Goal: Find contact information: Find contact information

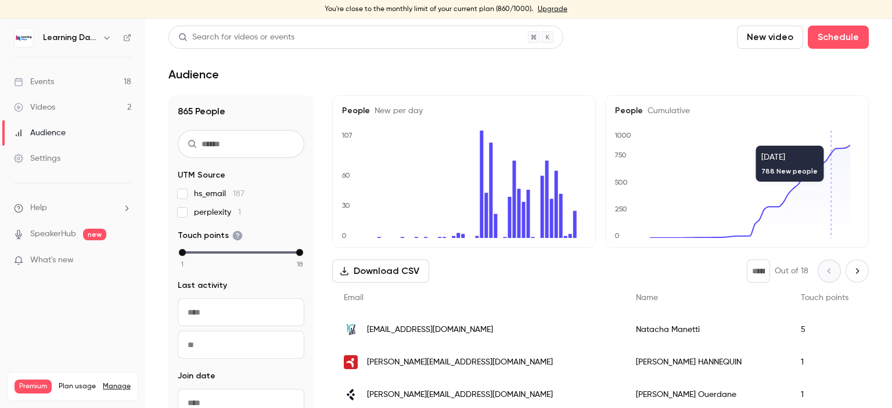
scroll to position [1141, 0]
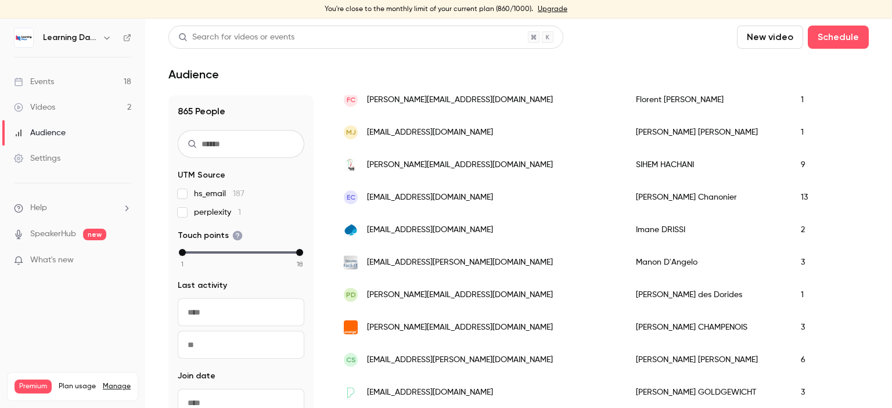
click at [62, 129] on div "Audience" at bounding box center [40, 133] width 52 height 12
click at [57, 107] on link "Videos 2" at bounding box center [72, 108] width 145 height 26
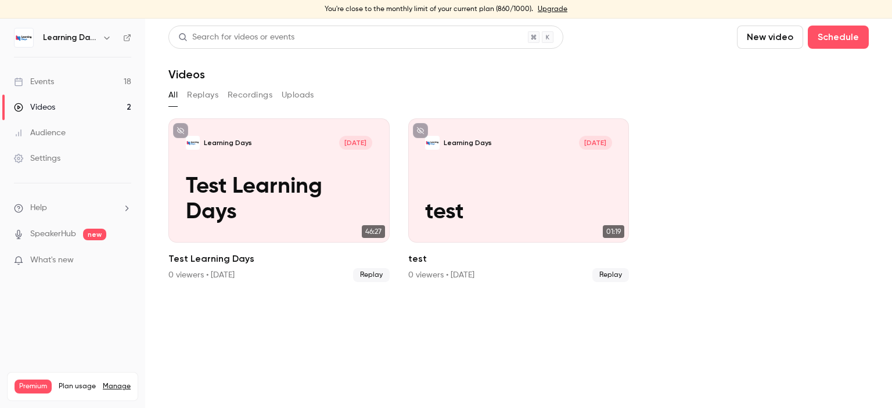
click at [60, 131] on div "Audience" at bounding box center [40, 133] width 52 height 12
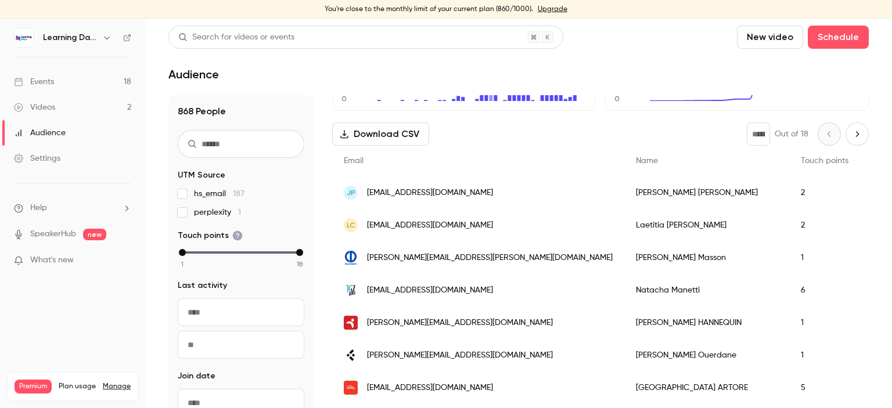
scroll to position [148, 0]
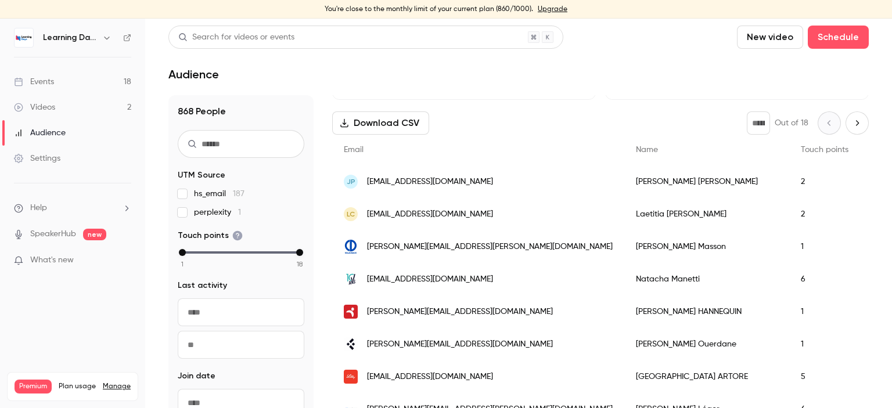
click at [439, 243] on span "[PERSON_NAME][EMAIL_ADDRESS][PERSON_NAME][DOMAIN_NAME]" at bounding box center [490, 247] width 246 height 12
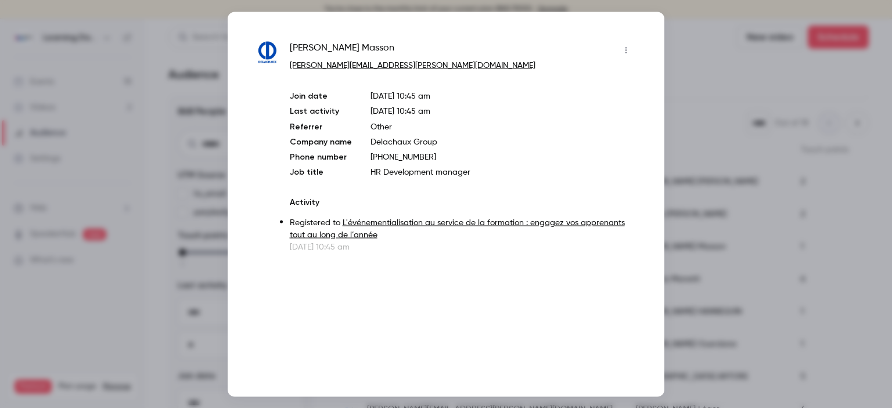
click at [810, 85] on div at bounding box center [446, 204] width 892 height 408
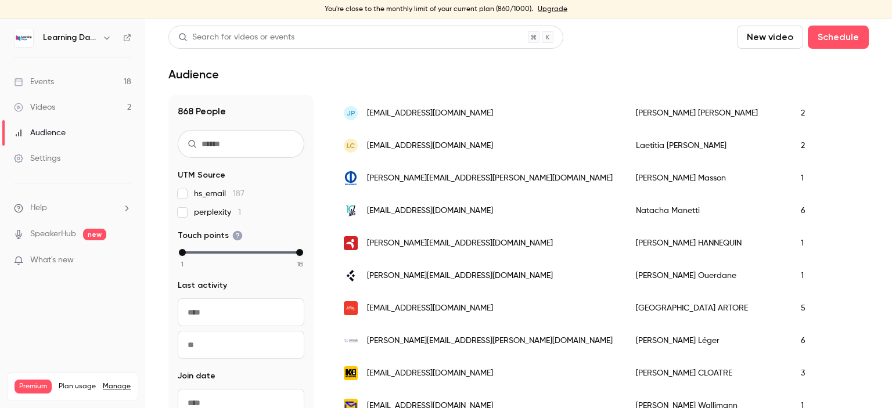
scroll to position [260, 0]
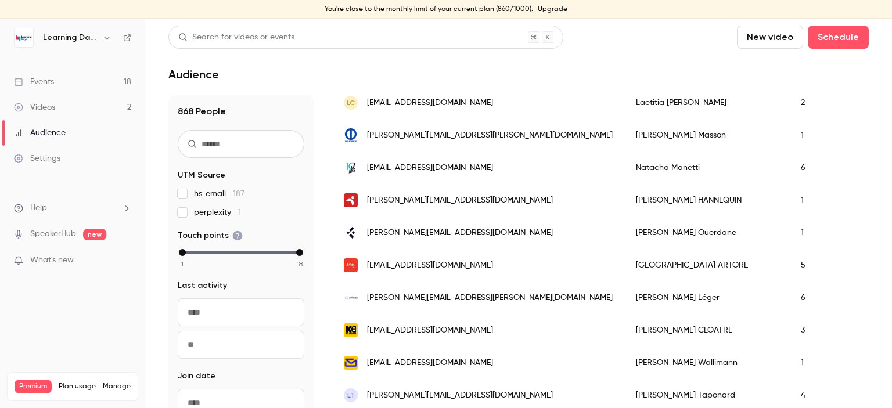
click at [502, 229] on span "[PERSON_NAME][EMAIL_ADDRESS][DOMAIN_NAME]" at bounding box center [460, 233] width 186 height 12
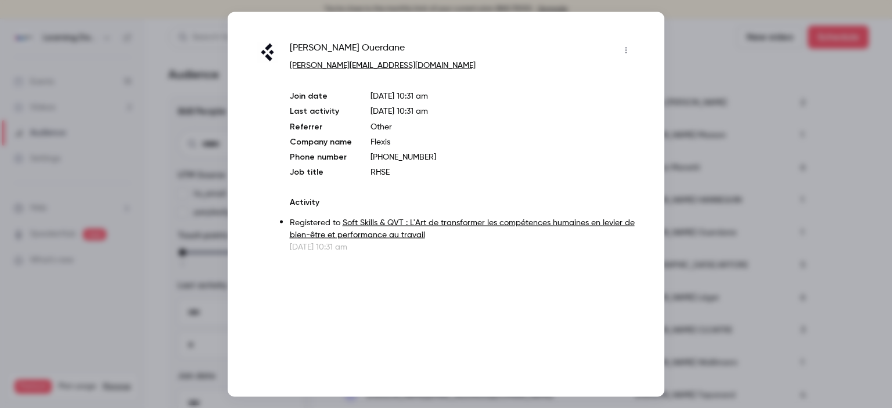
click at [697, 157] on div at bounding box center [446, 204] width 892 height 408
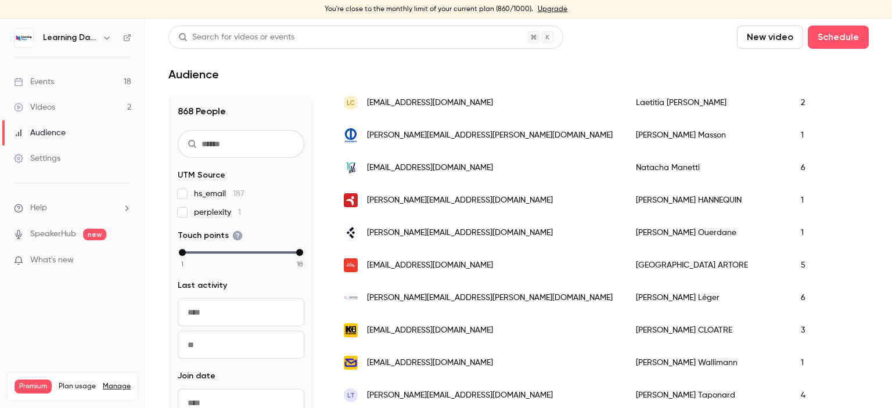
scroll to position [357, 0]
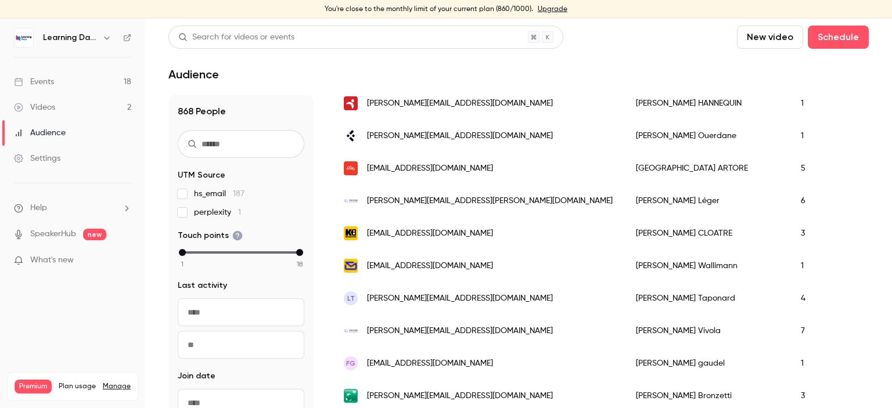
click at [425, 233] on span "[EMAIL_ADDRESS][DOMAIN_NAME]" at bounding box center [430, 234] width 126 height 12
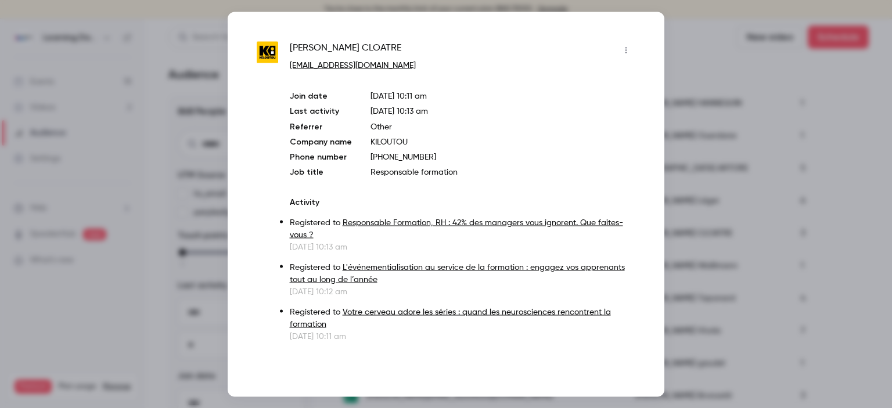
click at [704, 157] on div at bounding box center [446, 204] width 892 height 408
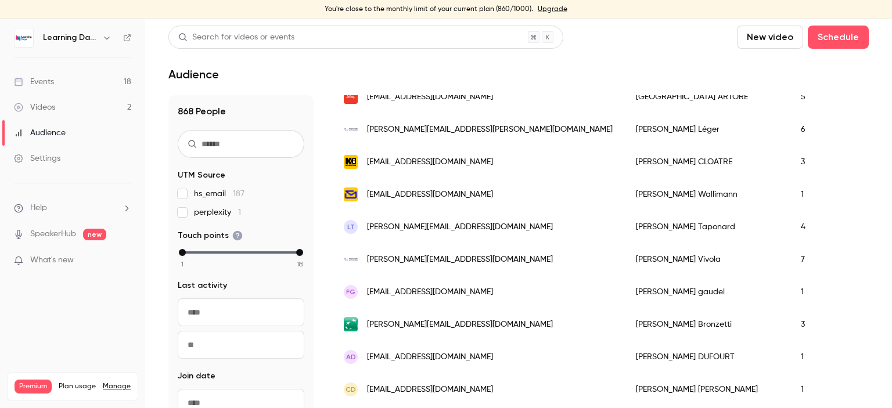
scroll to position [434, 0]
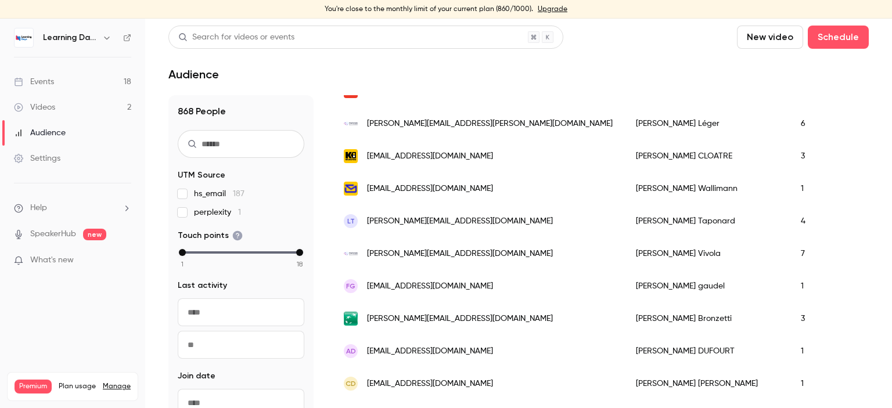
click at [457, 320] on span "[PERSON_NAME][EMAIL_ADDRESS][DOMAIN_NAME]" at bounding box center [460, 319] width 186 height 12
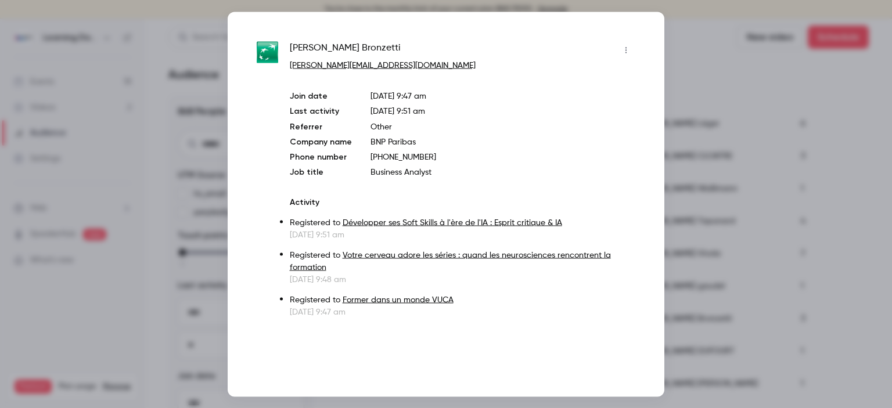
click at [702, 143] on div at bounding box center [446, 204] width 892 height 408
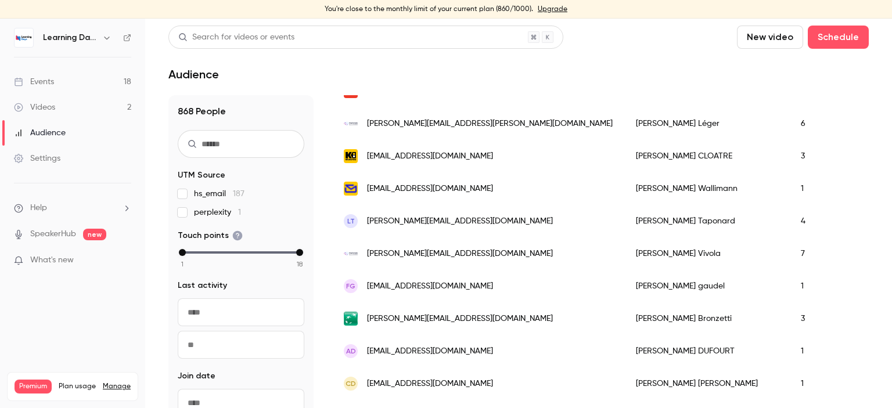
click at [89, 84] on link "Events 18" at bounding box center [72, 82] width 145 height 26
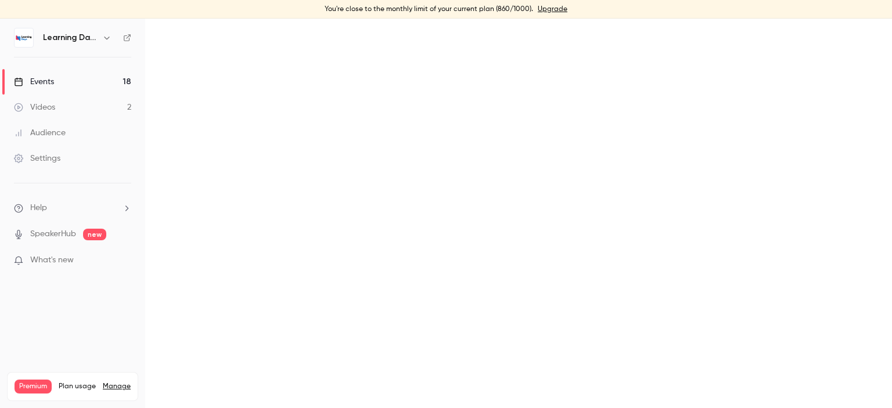
click at [73, 132] on link "Audience" at bounding box center [72, 133] width 145 height 26
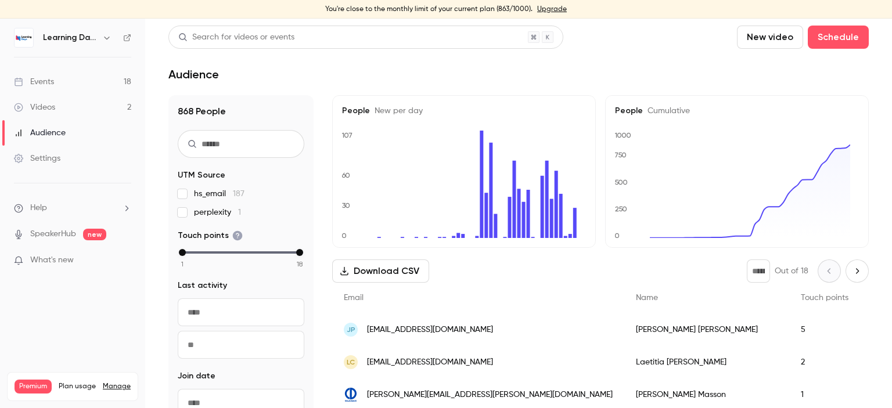
click at [68, 132] on link "Audience" at bounding box center [72, 133] width 145 height 26
click at [65, 103] on link "Videos 2" at bounding box center [72, 108] width 145 height 26
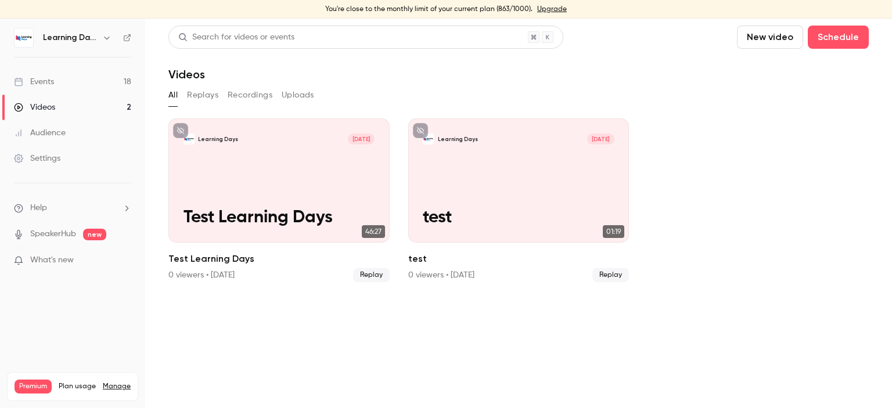
click at [55, 134] on div "Audience" at bounding box center [40, 133] width 52 height 12
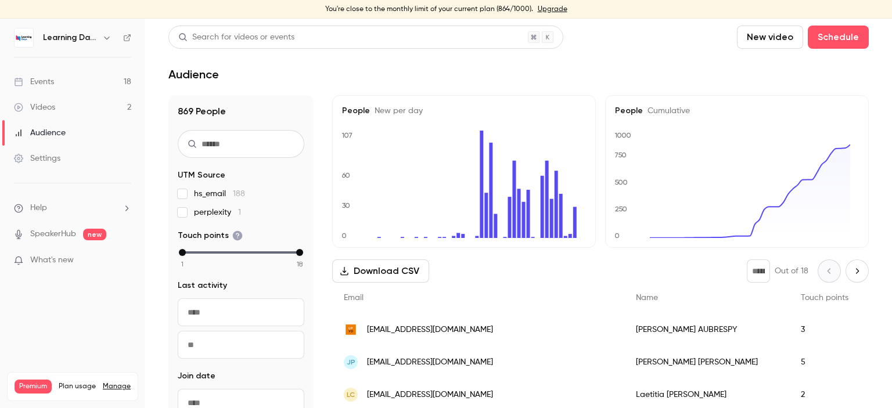
click at [432, 327] on span "aubrespy@univ-perp.fr" at bounding box center [430, 330] width 126 height 12
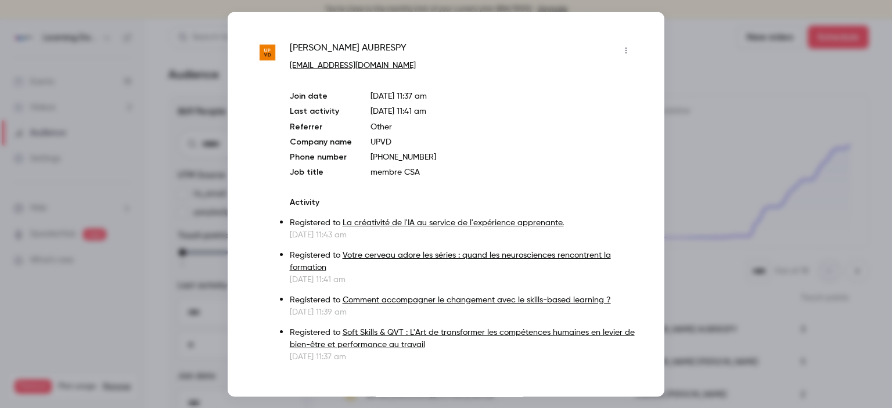
click at [727, 78] on div at bounding box center [446, 204] width 892 height 408
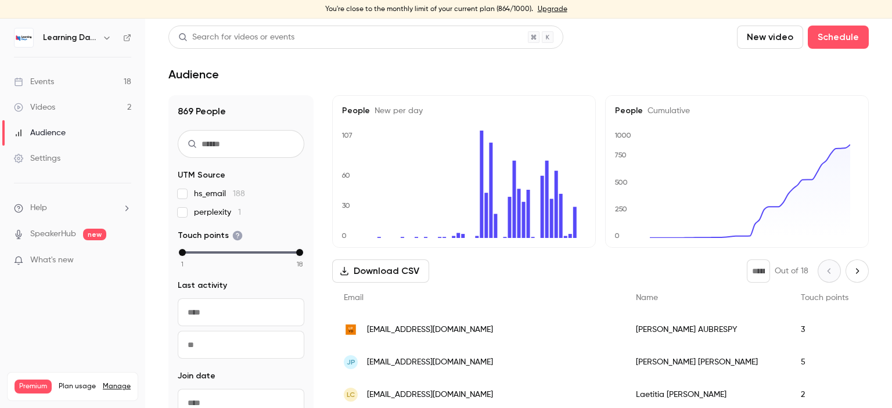
click at [58, 135] on div "Audience" at bounding box center [40, 133] width 52 height 12
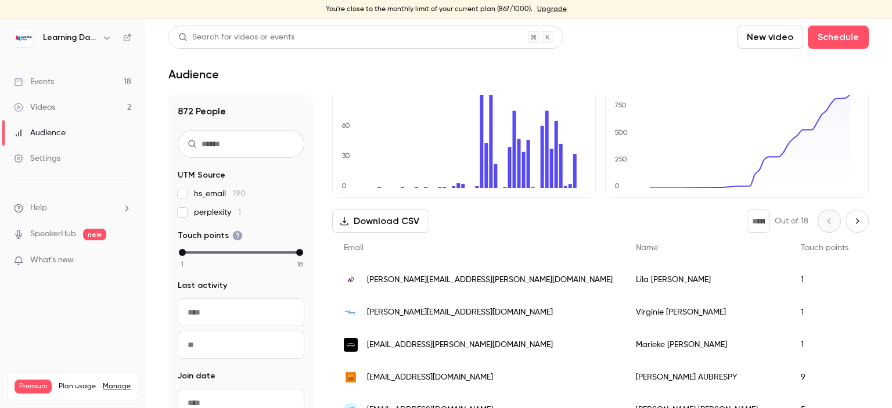
click at [439, 343] on span "marieke.guglielmi@engie.com" at bounding box center [460, 345] width 186 height 12
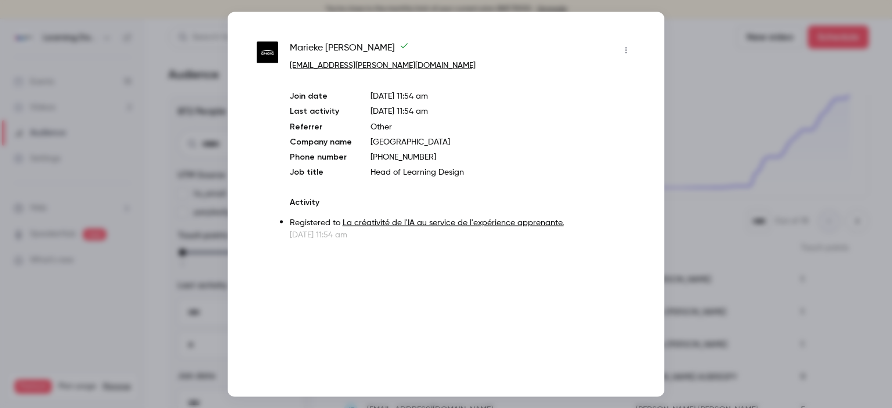
click at [680, 103] on div at bounding box center [446, 204] width 892 height 408
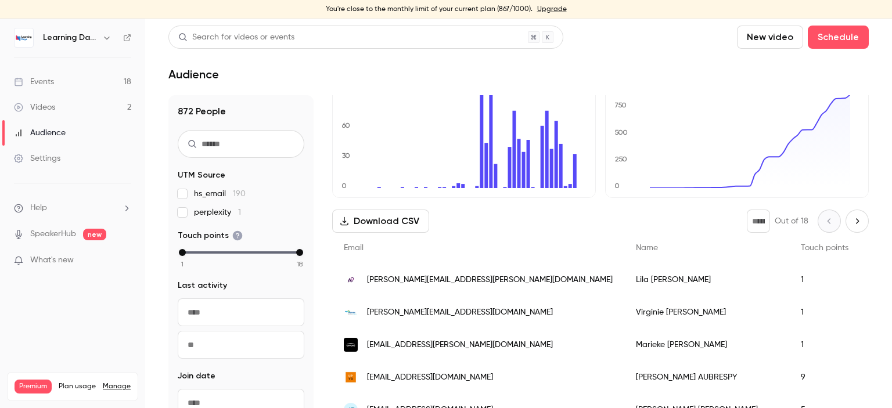
click at [420, 316] on span "[PERSON_NAME][EMAIL_ADDRESS][DOMAIN_NAME]" at bounding box center [460, 313] width 186 height 12
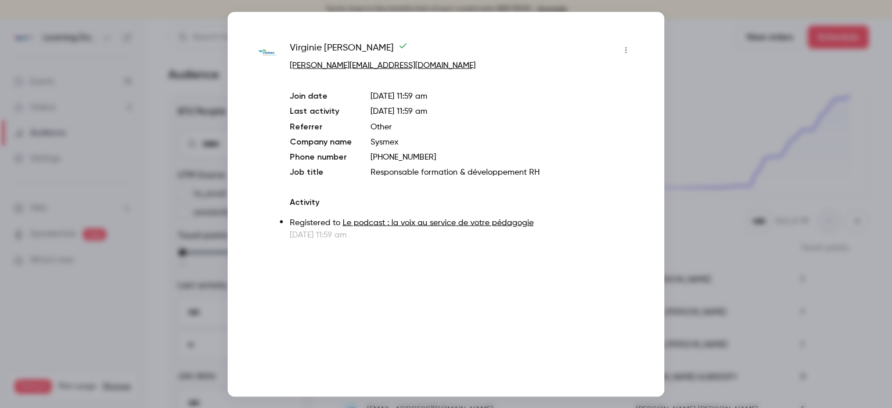
click at [699, 113] on div at bounding box center [446, 204] width 892 height 408
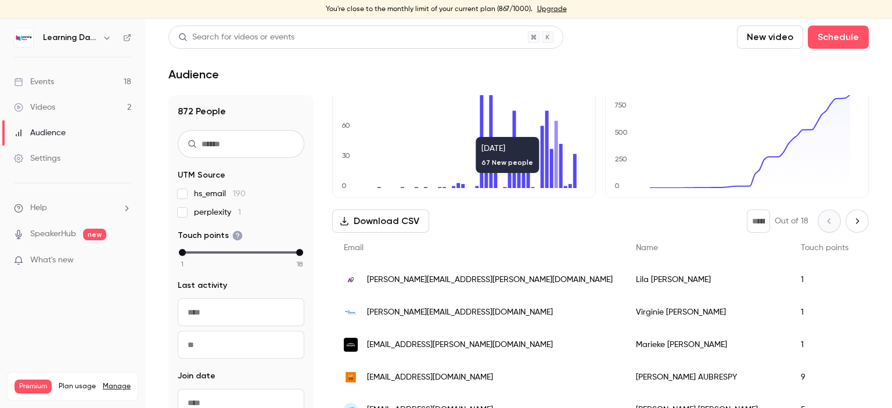
click at [437, 285] on span "[PERSON_NAME][EMAIL_ADDRESS][PERSON_NAME][DOMAIN_NAME]" at bounding box center [490, 280] width 246 height 12
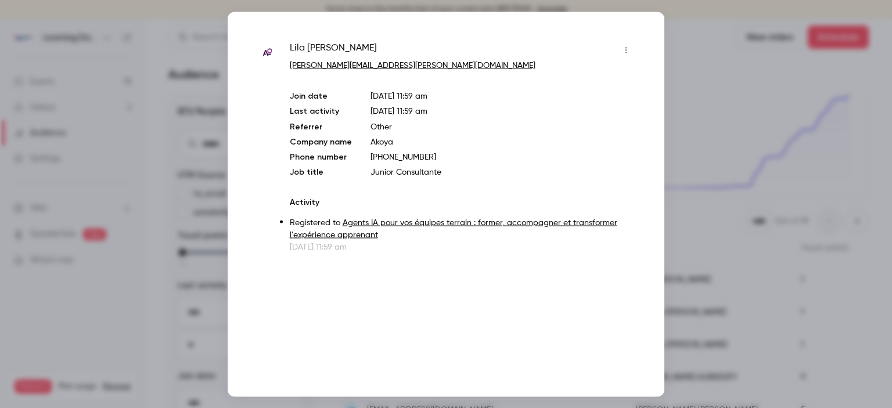
click at [716, 114] on div at bounding box center [446, 204] width 892 height 408
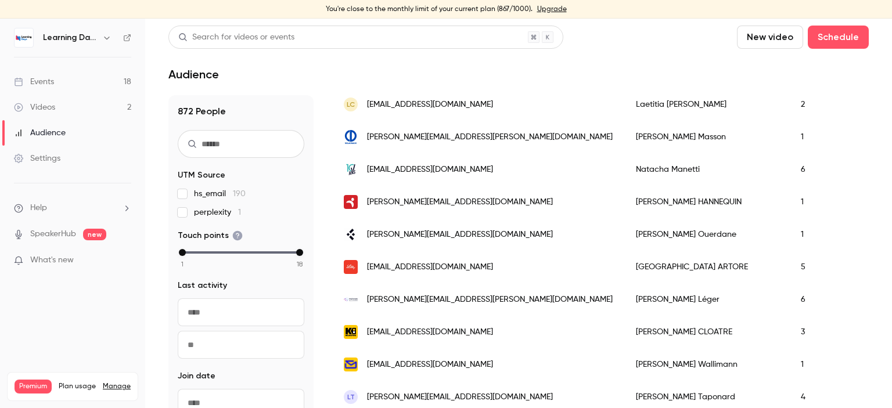
scroll to position [397, 0]
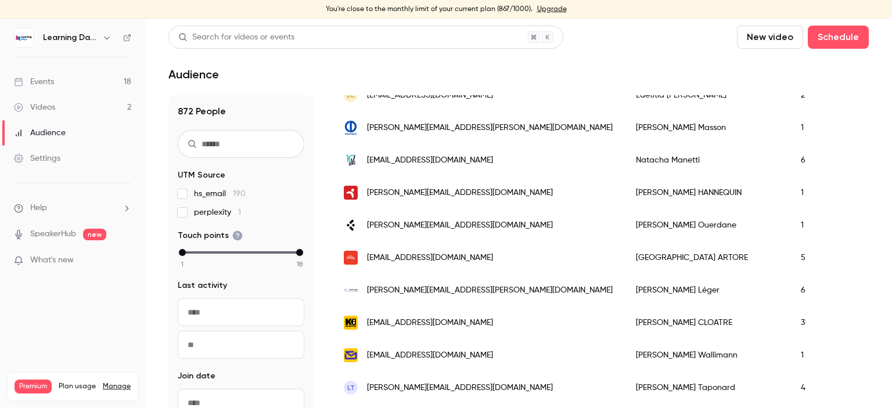
click at [81, 80] on link "Events 18" at bounding box center [72, 82] width 145 height 26
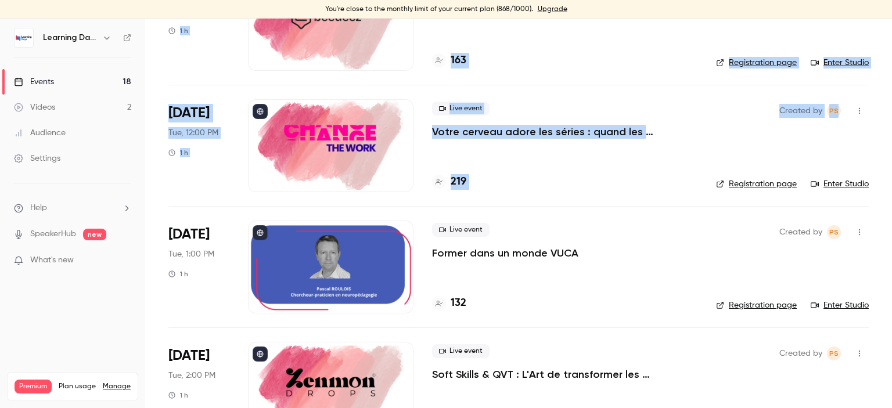
scroll to position [268, 0]
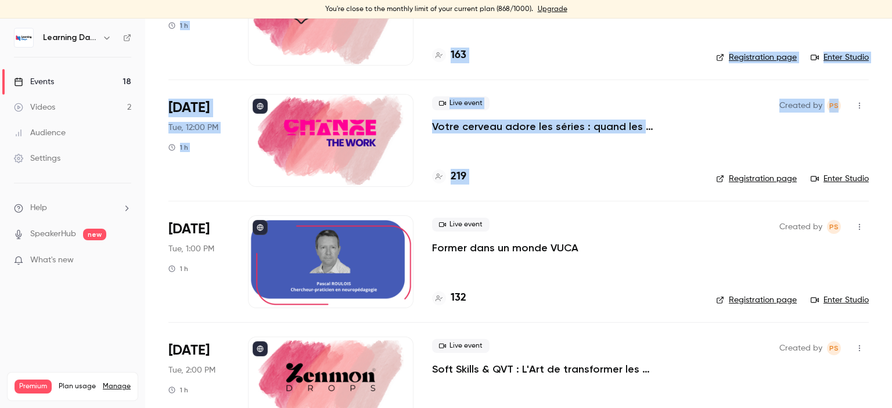
drag, startPoint x: 892, startPoint y: 63, endPoint x: 892, endPoint y: 106, distance: 43.6
click at [892, 106] on main "Search for videos or events New video Schedule Events Upcoming Past Recurring R…" at bounding box center [518, 214] width 747 height 390
click at [86, 78] on link "Events 18" at bounding box center [72, 82] width 145 height 26
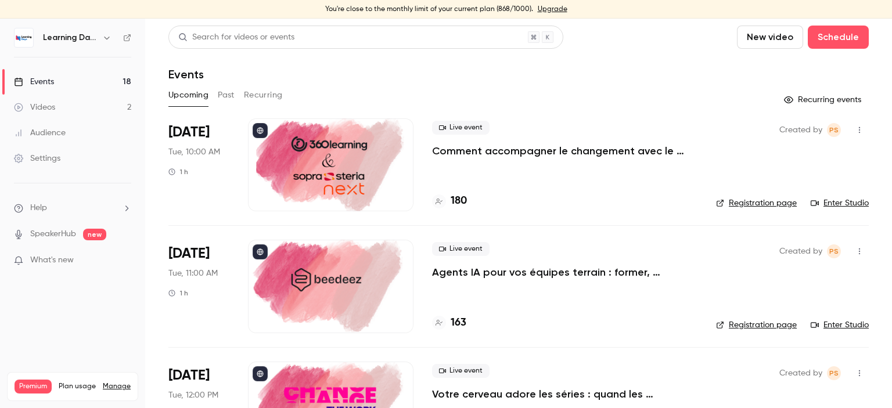
click at [66, 133] on link "Audience" at bounding box center [72, 133] width 145 height 26
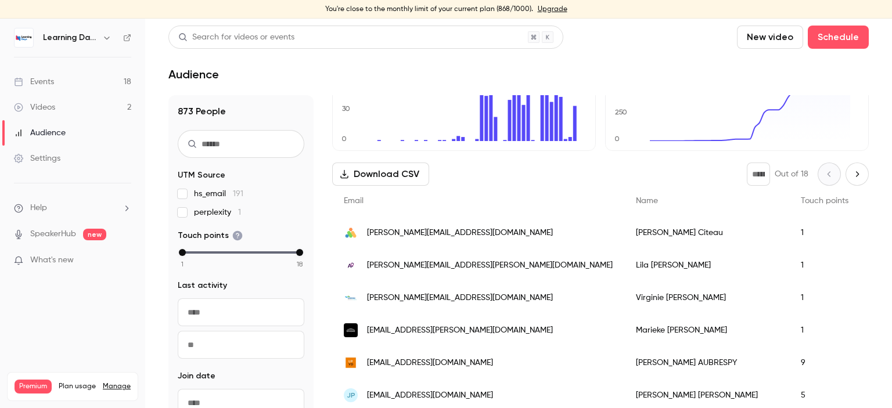
scroll to position [100, 0]
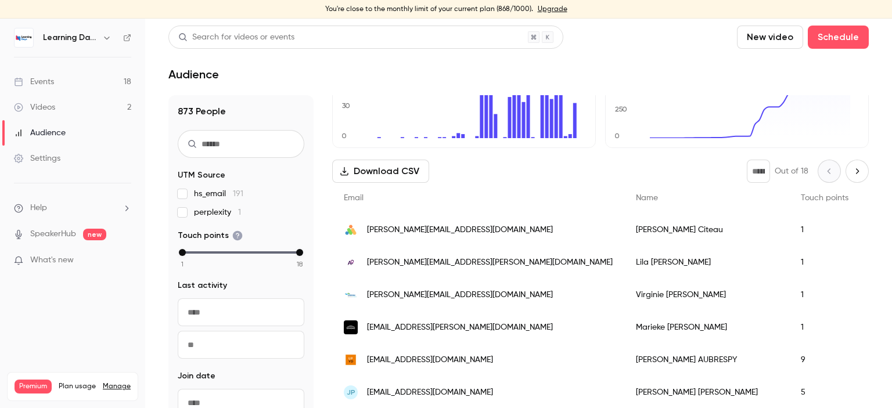
click at [624, 228] on div "Raphaël Citeau" at bounding box center [706, 230] width 165 height 33
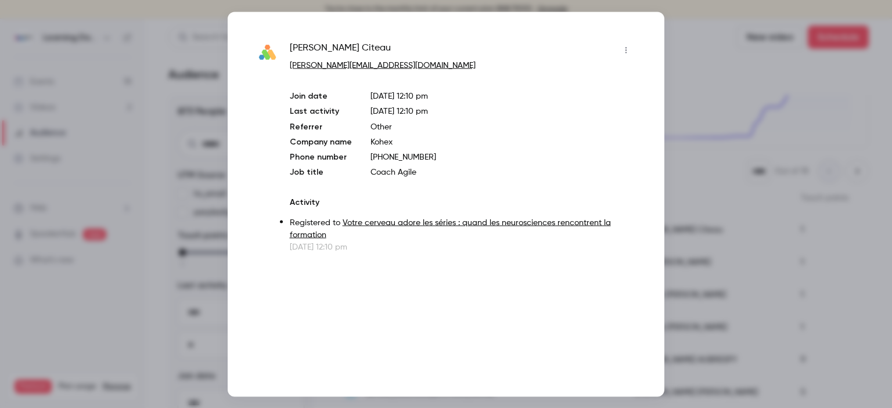
click at [674, 184] on div at bounding box center [446, 204] width 892 height 408
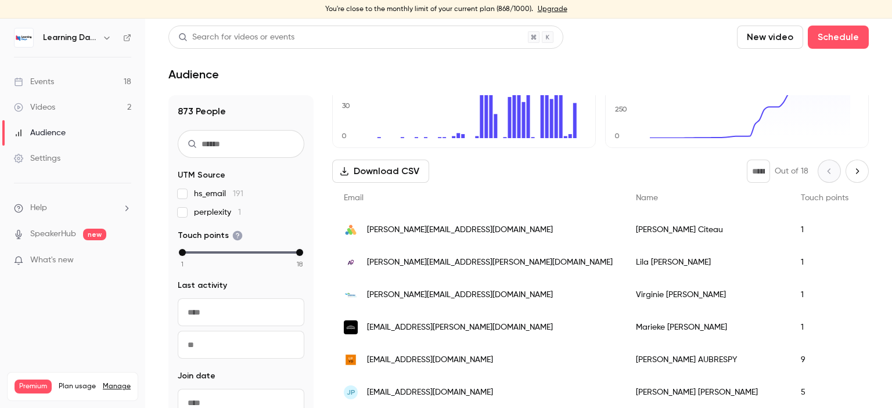
click at [624, 258] on div "Lila Mansencal" at bounding box center [706, 262] width 165 height 33
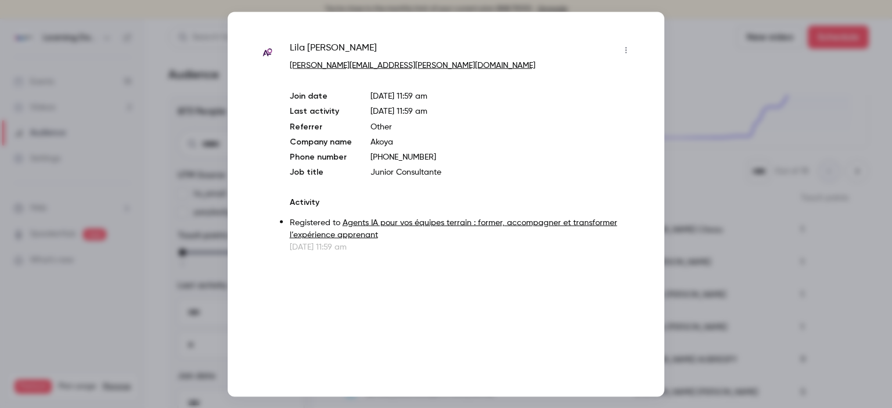
click at [692, 239] on div at bounding box center [446, 204] width 892 height 408
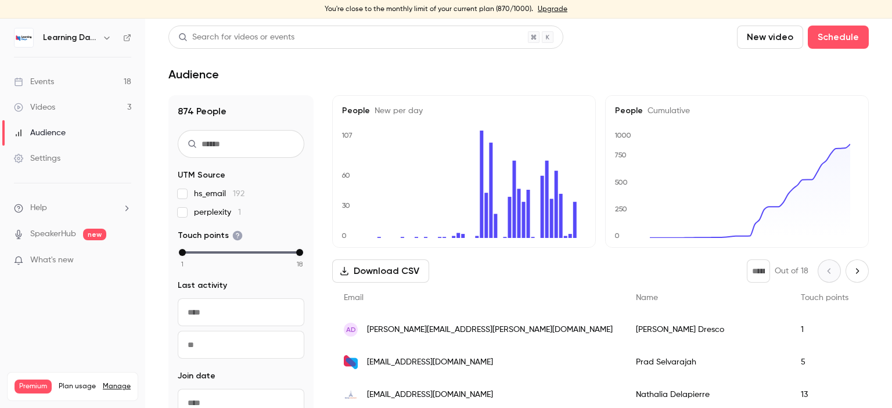
click at [71, 79] on link "Events 18" at bounding box center [72, 82] width 145 height 26
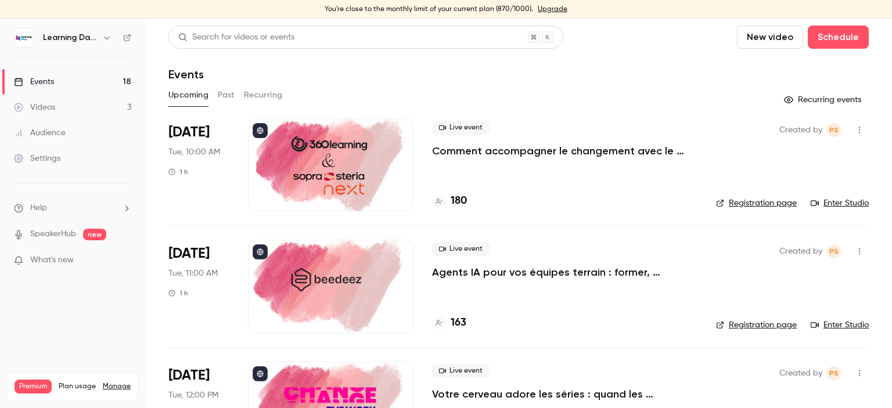
click at [75, 157] on link "Settings" at bounding box center [72, 159] width 145 height 26
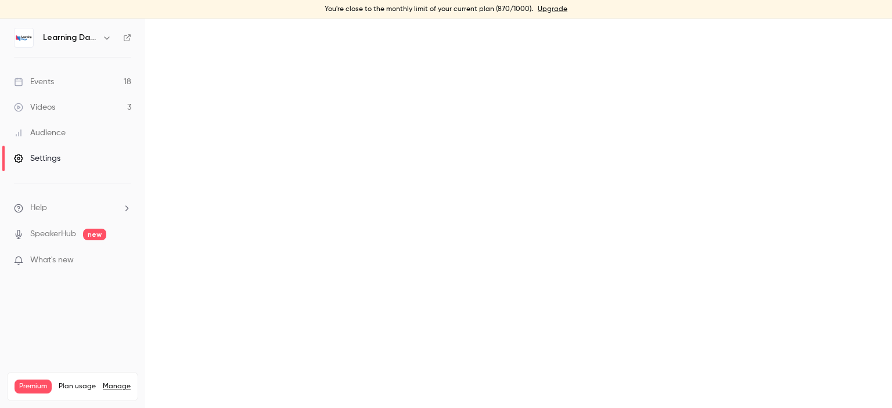
click at [62, 140] on link "Audience" at bounding box center [72, 133] width 145 height 26
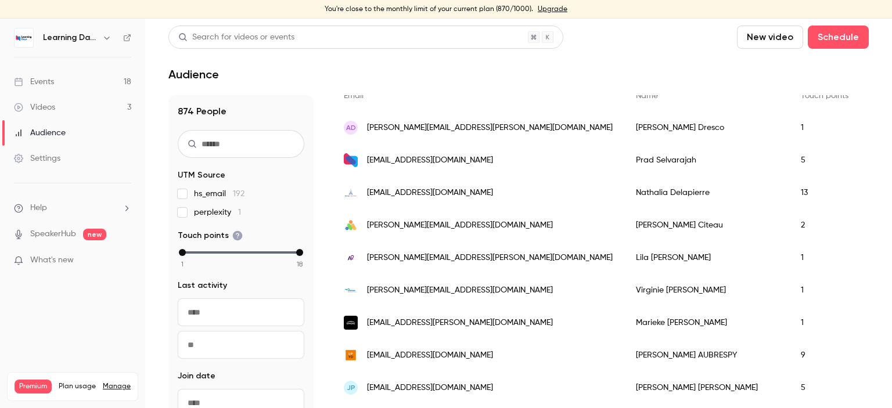
scroll to position [210, 0]
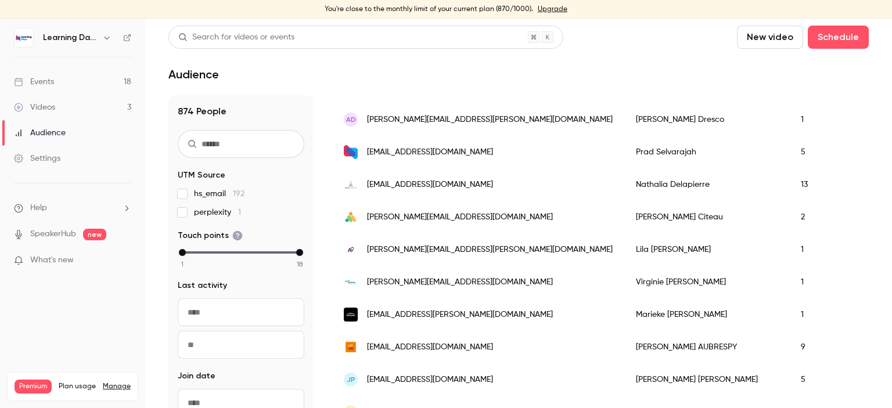
click at [450, 176] on div "[EMAIL_ADDRESS][DOMAIN_NAME]" at bounding box center [478, 184] width 292 height 33
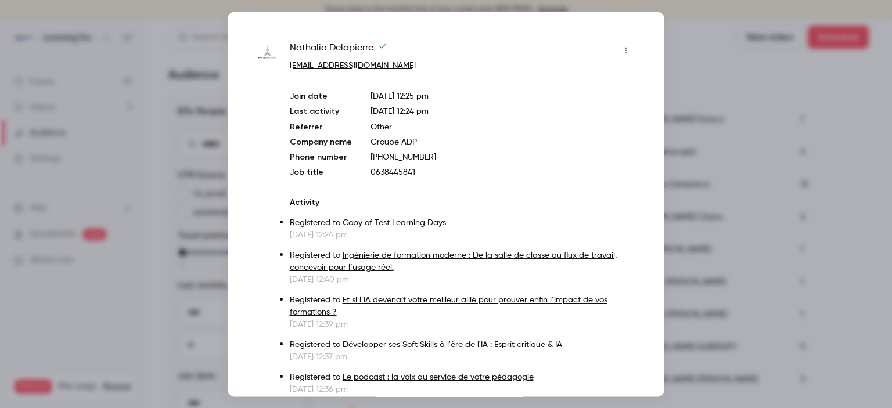
click at [621, 52] on icon "button" at bounding box center [625, 50] width 9 height 8
click at [541, 166] on div at bounding box center [446, 204] width 892 height 408
click at [383, 218] on link "Copy of Test Learning Days" at bounding box center [394, 222] width 103 height 8
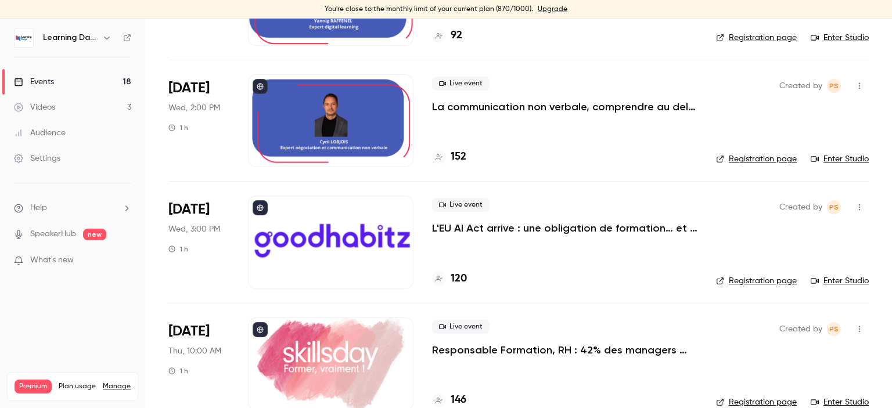
scroll to position [1346, 0]
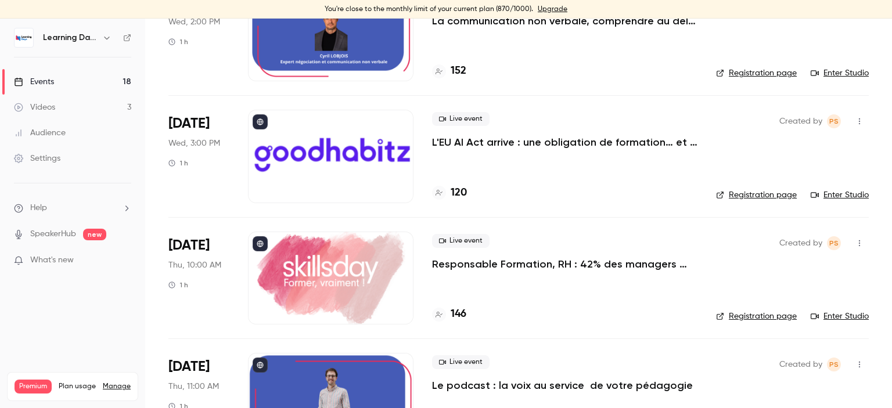
click at [466, 187] on h4 "120" at bounding box center [459, 193] width 16 height 16
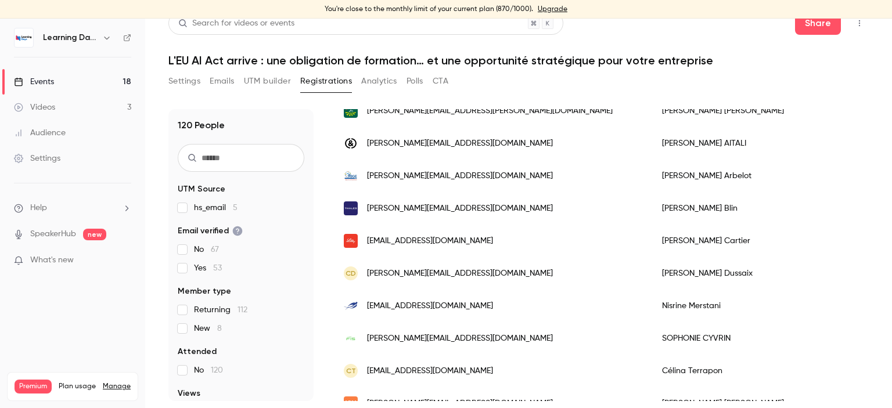
scroll to position [1453, 0]
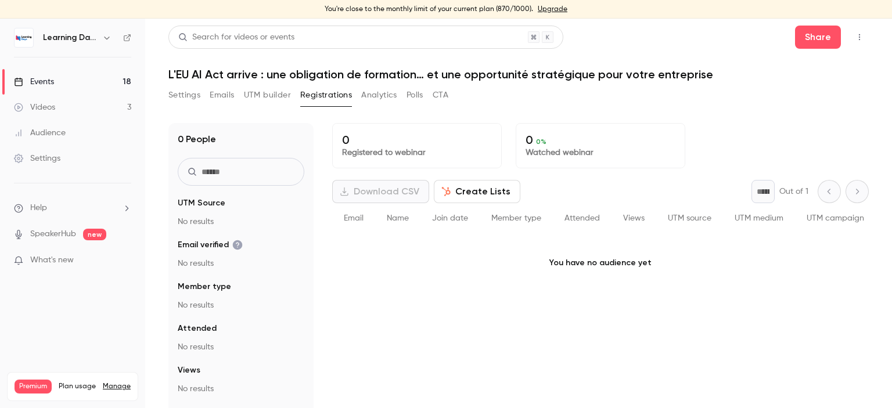
click at [58, 138] on div "Audience" at bounding box center [40, 133] width 52 height 12
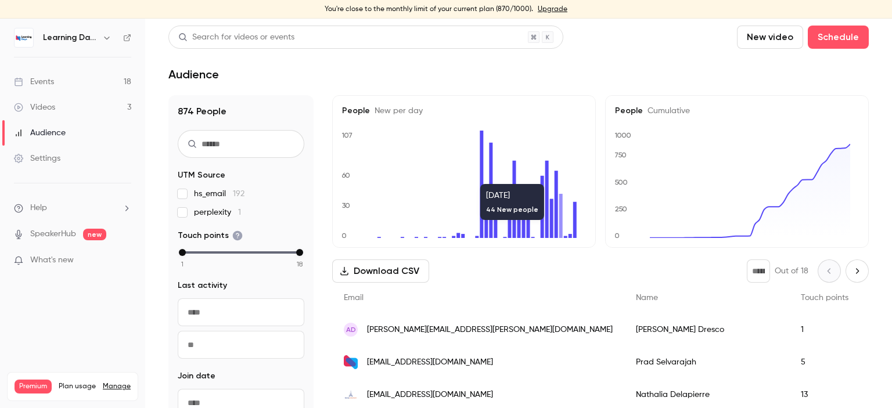
click at [70, 76] on link "Events 18" at bounding box center [72, 82] width 145 height 26
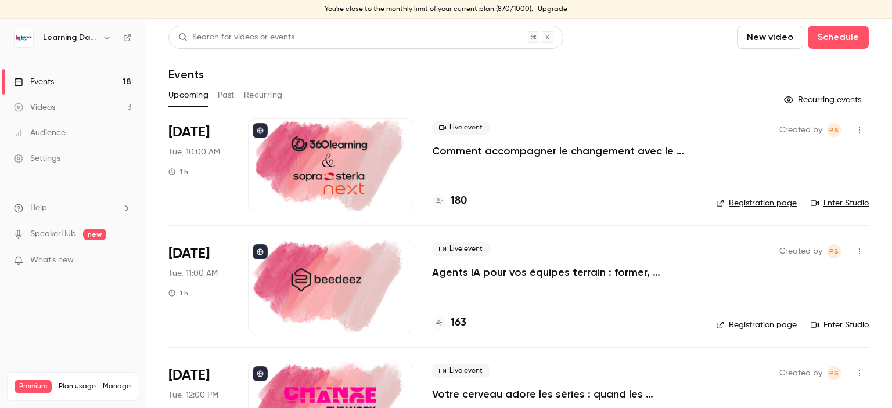
click at [57, 136] on div "Audience" at bounding box center [40, 133] width 52 height 12
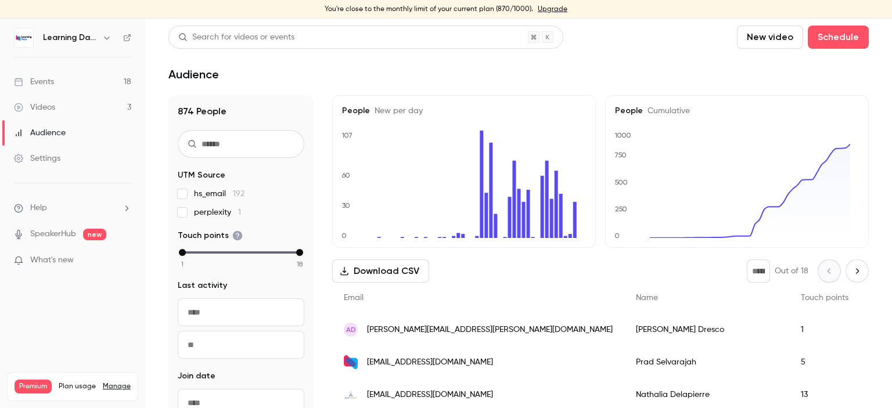
click at [66, 85] on link "Events 18" at bounding box center [72, 82] width 145 height 26
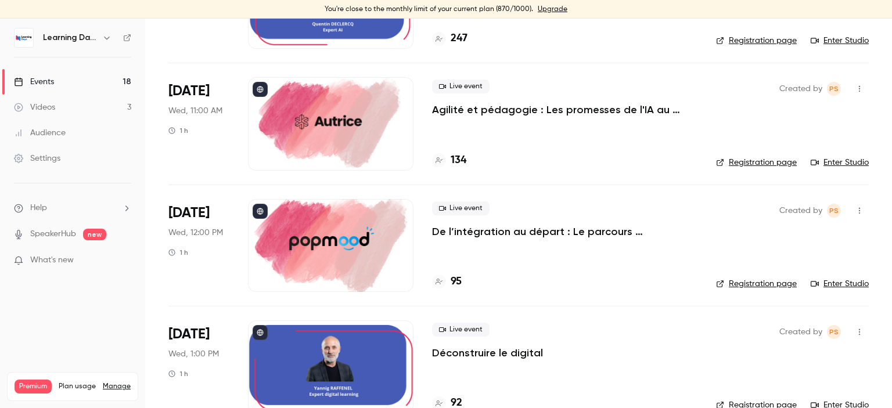
scroll to position [897, 0]
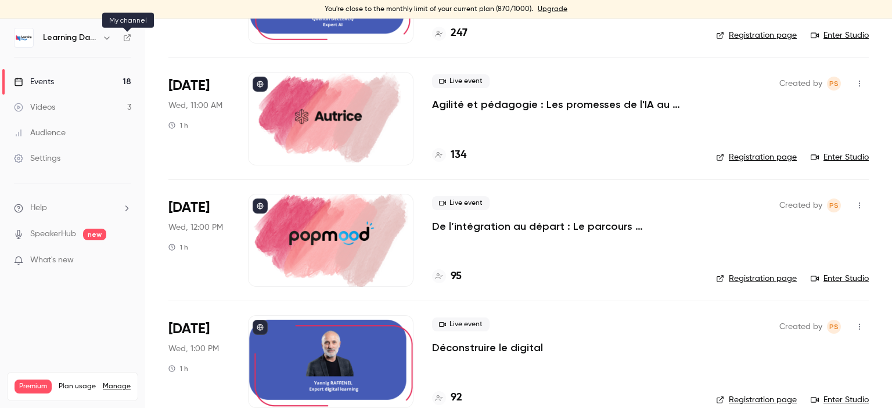
click at [125, 38] on icon at bounding box center [127, 38] width 8 height 8
click at [123, 41] on icon at bounding box center [127, 38] width 8 height 8
click at [67, 134] on link "Audience" at bounding box center [72, 133] width 145 height 26
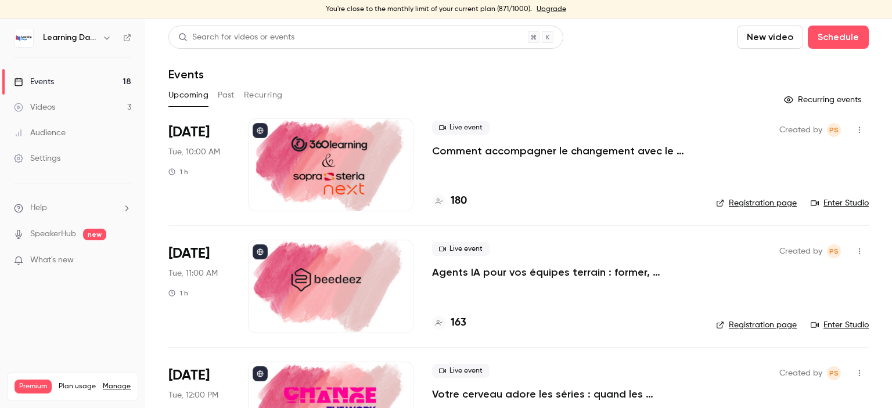
click at [66, 127] on link "Audience" at bounding box center [72, 133] width 145 height 26
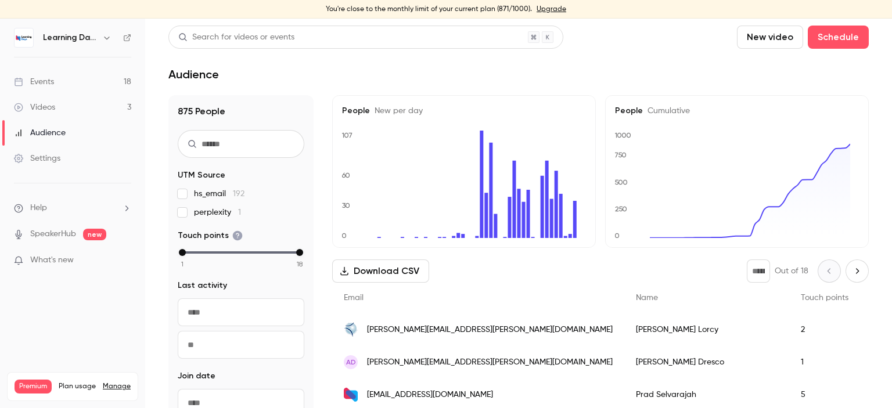
click at [63, 127] on div "Audience" at bounding box center [40, 133] width 52 height 12
click at [63, 107] on link "Videos 3" at bounding box center [72, 108] width 145 height 26
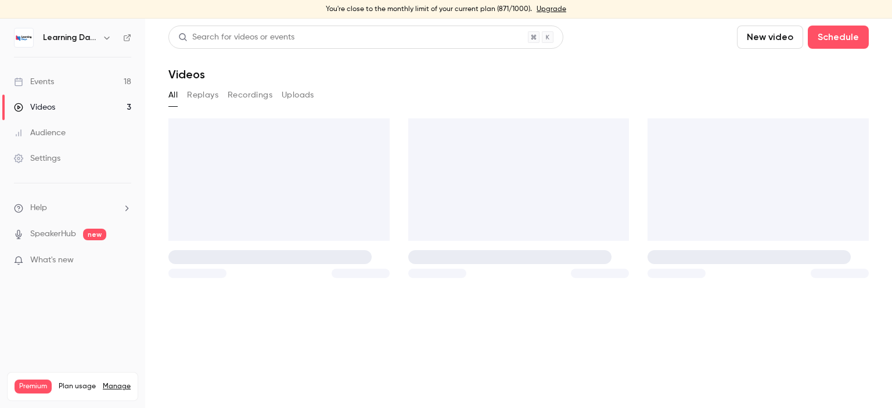
click at [67, 87] on link "Events 18" at bounding box center [72, 82] width 145 height 26
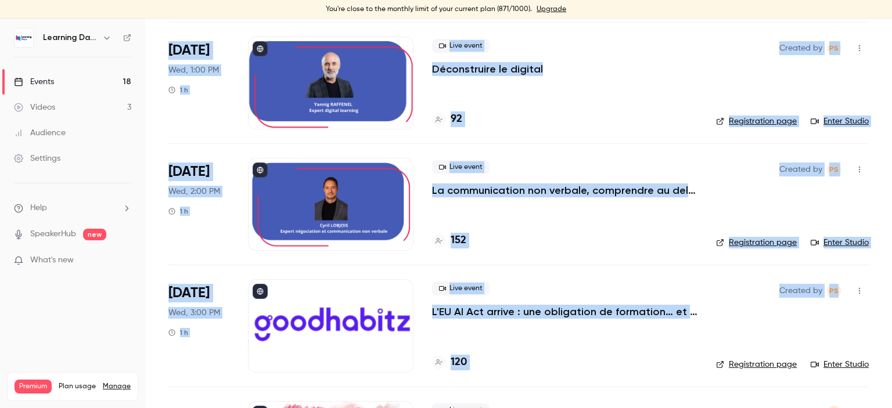
scroll to position [1185, 0]
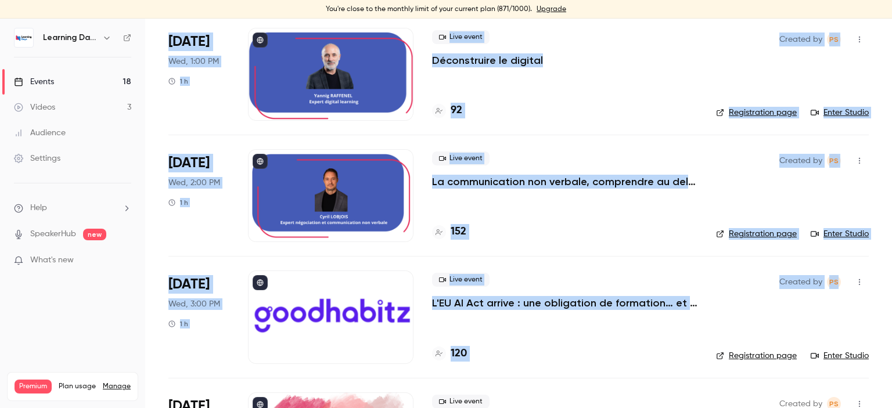
drag, startPoint x: 892, startPoint y: 84, endPoint x: 892, endPoint y: 276, distance: 191.7
click at [892, 276] on main "Search for videos or events New video Schedule Events Upcoming Past Recurring R…" at bounding box center [518, 214] width 747 height 390
click at [878, 227] on main "Search for videos or events New video Schedule Events Upcoming Past Recurring R…" at bounding box center [518, 214] width 747 height 390
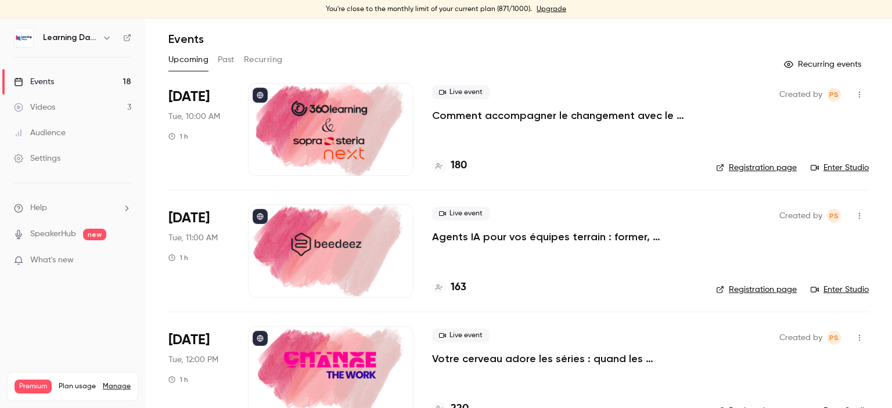
scroll to position [0, 0]
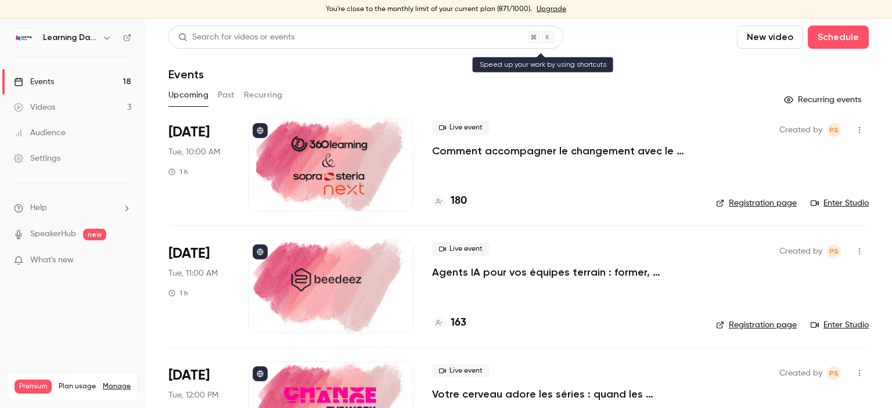
click at [232, 29] on div "Search for videos or events" at bounding box center [365, 37] width 395 height 23
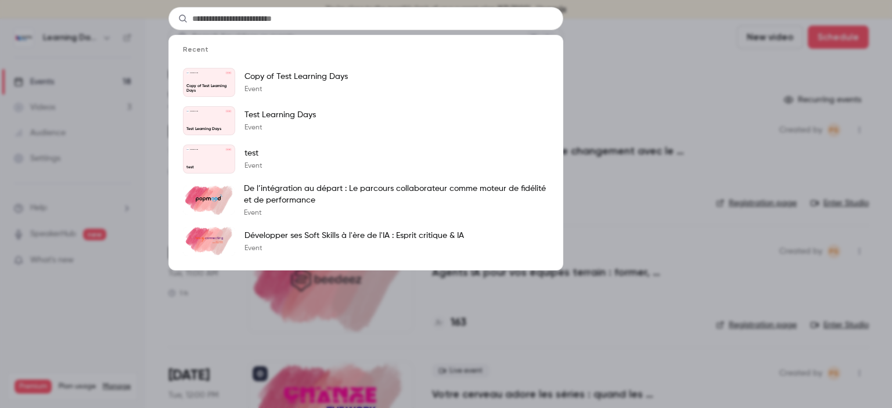
click at [65, 134] on div "Recent Learning Days [DATE] Copy of Test Learning Days Copy of Test Learning Da…" at bounding box center [446, 204] width 892 height 408
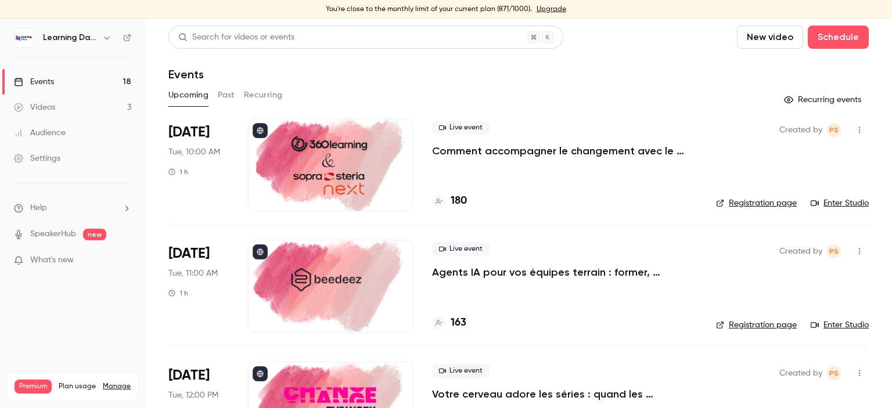
click at [60, 134] on div "Audience" at bounding box center [40, 133] width 52 height 12
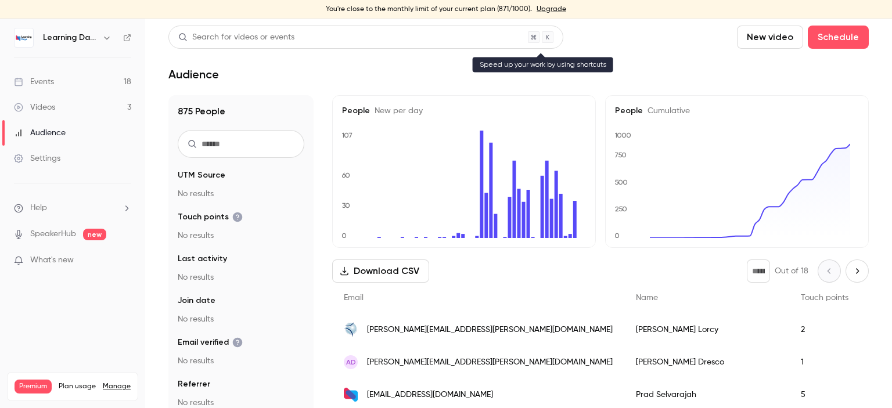
click at [279, 26] on div "Search for videos or events" at bounding box center [365, 37] width 395 height 23
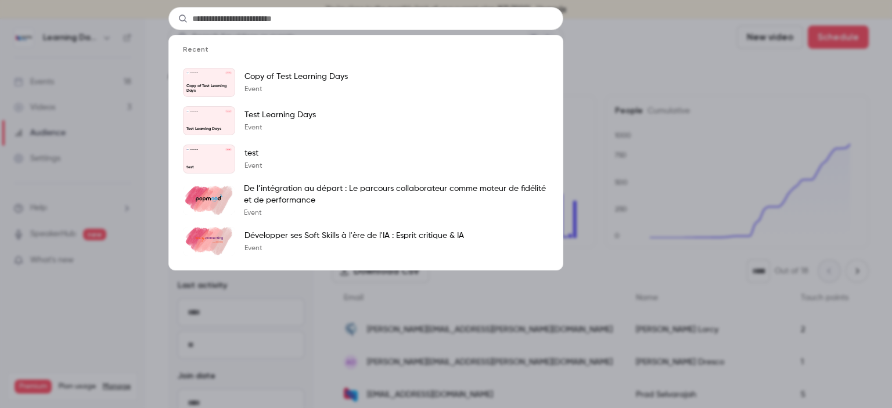
click at [272, 37] on ul "Recent Learning Days [DATE] Copy of Test Learning Days Copy of Test Learning Da…" at bounding box center [365, 153] width 395 height 236
click at [265, 23] on input "text" at bounding box center [365, 18] width 395 height 23
click at [73, 128] on div "Recent Learning Days [DATE] Copy of Test Learning Days Copy of Test Learning Da…" at bounding box center [446, 204] width 892 height 408
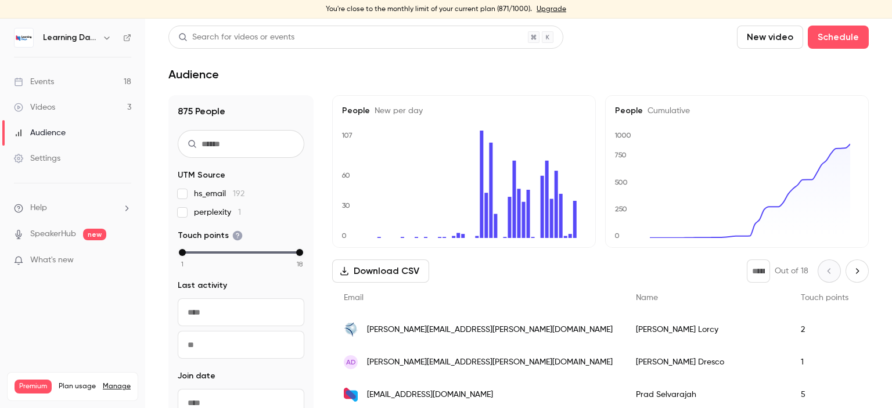
click at [232, 142] on input "text" at bounding box center [241, 144] width 127 height 28
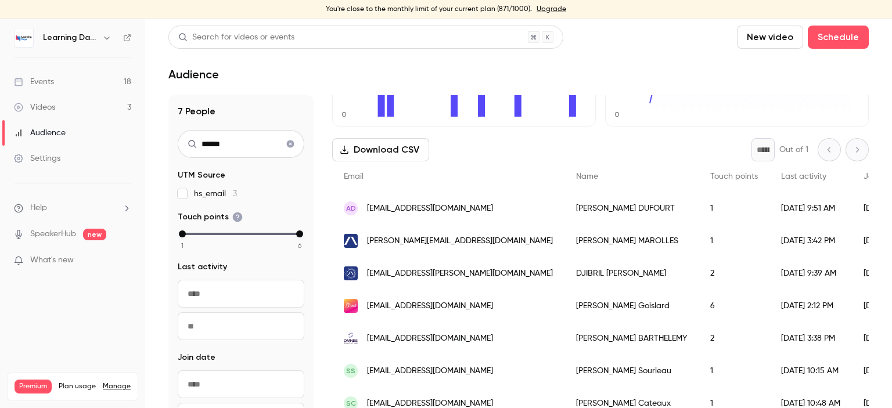
scroll to position [130, 0]
click at [414, 268] on span "[EMAIL_ADDRESS][PERSON_NAME][DOMAIN_NAME]" at bounding box center [460, 274] width 186 height 12
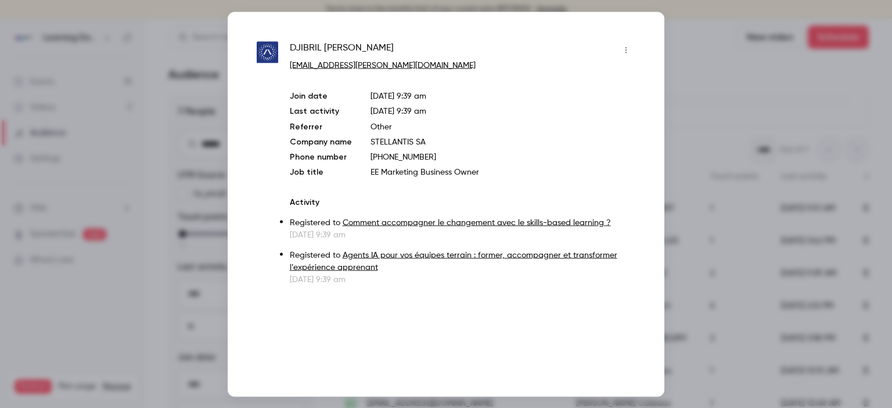
click at [679, 121] on div at bounding box center [446, 204] width 892 height 408
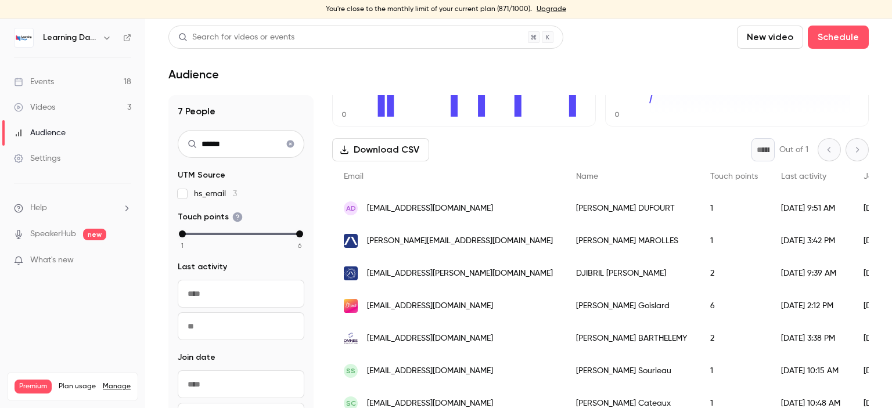
click at [433, 300] on span "[EMAIL_ADDRESS][DOMAIN_NAME]" at bounding box center [430, 306] width 126 height 12
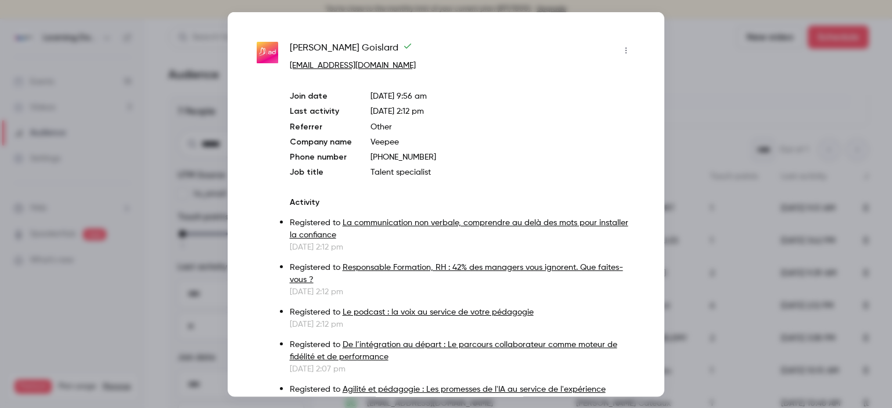
click at [700, 126] on div at bounding box center [446, 204] width 892 height 408
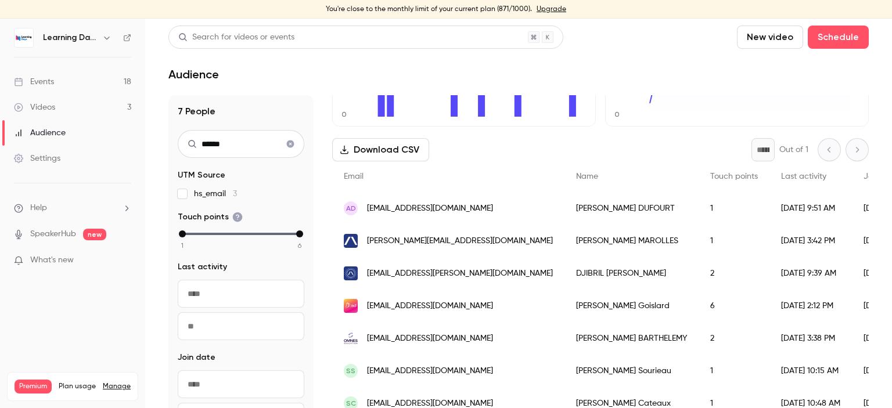
scroll to position [19, 0]
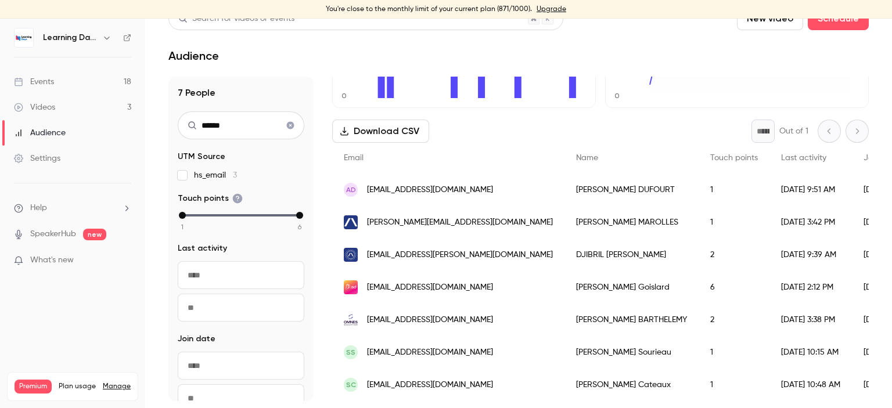
click at [240, 126] on input "******" at bounding box center [241, 126] width 127 height 28
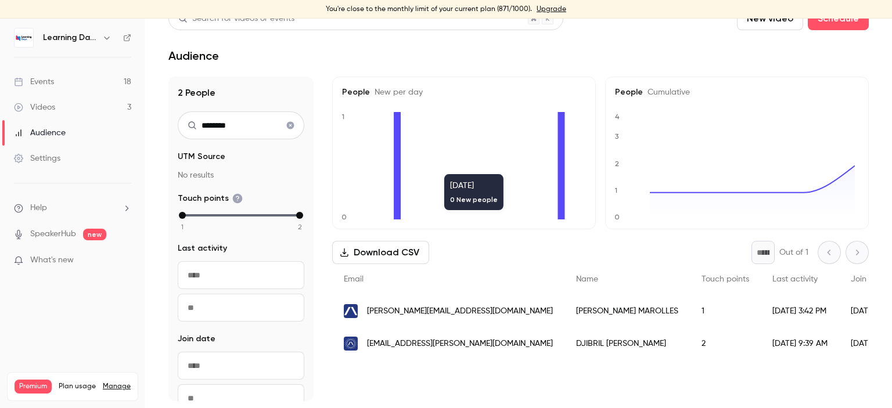
type input "********"
click at [417, 311] on span "[PERSON_NAME][EMAIL_ADDRESS][DOMAIN_NAME]" at bounding box center [460, 311] width 186 height 12
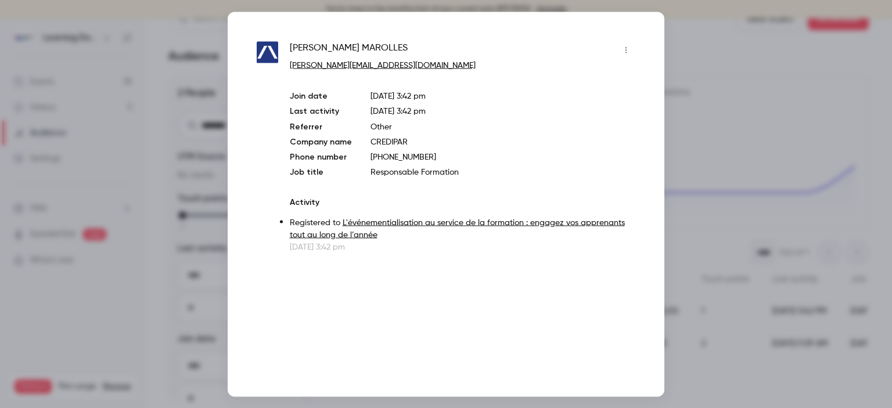
click at [706, 120] on div at bounding box center [446, 204] width 892 height 408
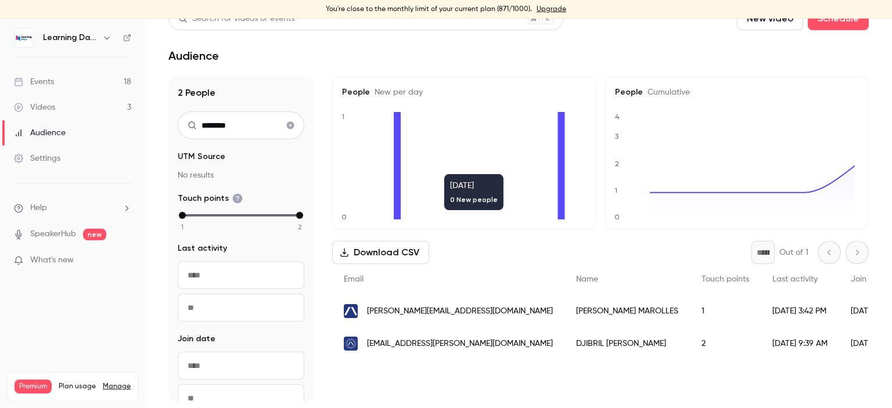
click at [48, 81] on div "Events" at bounding box center [34, 82] width 40 height 12
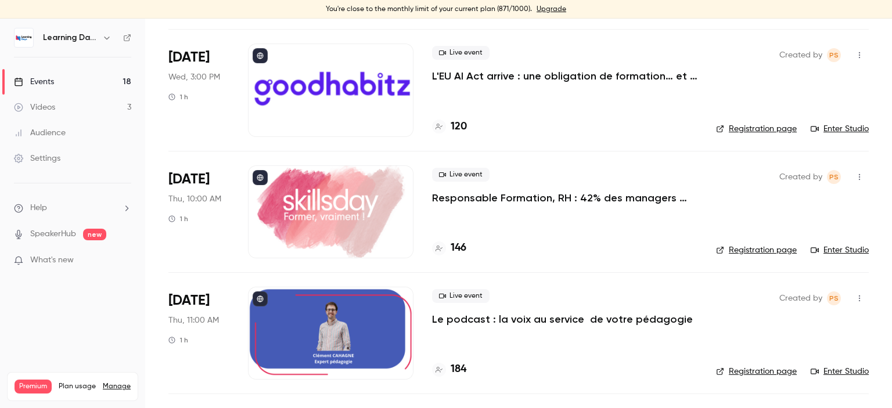
scroll to position [1406, 0]
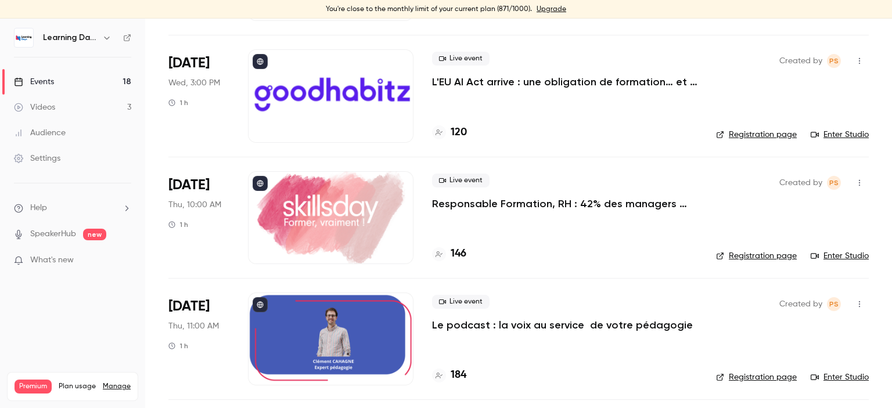
click at [618, 197] on p "Responsable Formation, RH : 42% des managers vous ignorent. Que faites-vous ?" at bounding box center [564, 204] width 265 height 14
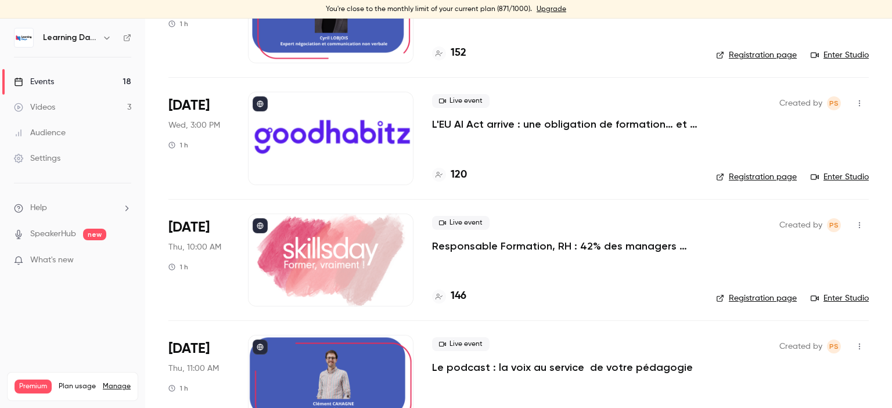
scroll to position [1338, 0]
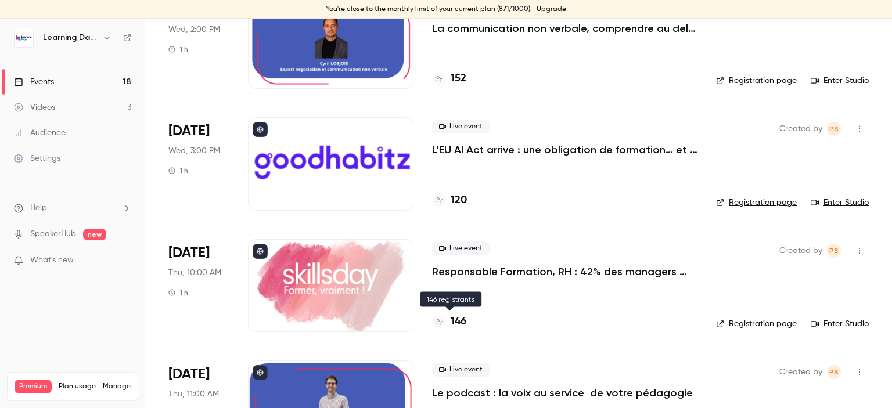
click at [461, 326] on h4 "146" at bounding box center [459, 322] width 16 height 16
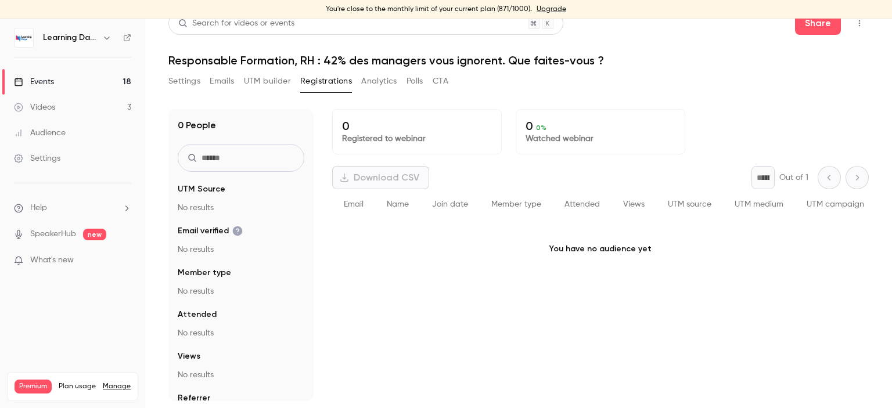
scroll to position [14, 0]
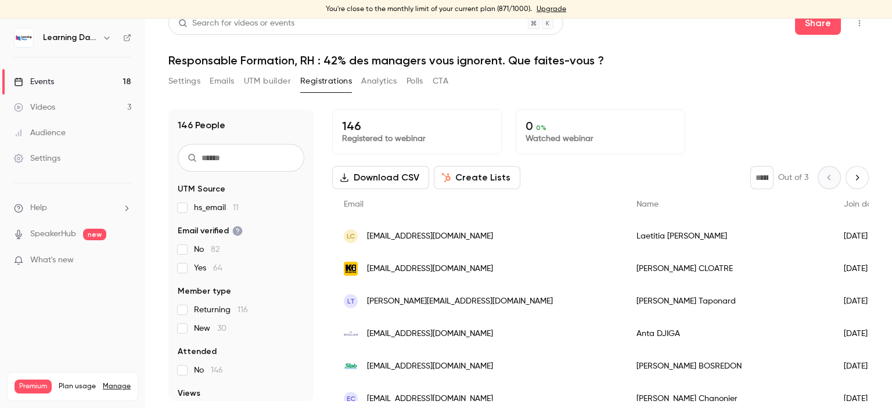
click at [418, 268] on span "[EMAIL_ADDRESS][DOMAIN_NAME]" at bounding box center [430, 269] width 126 height 12
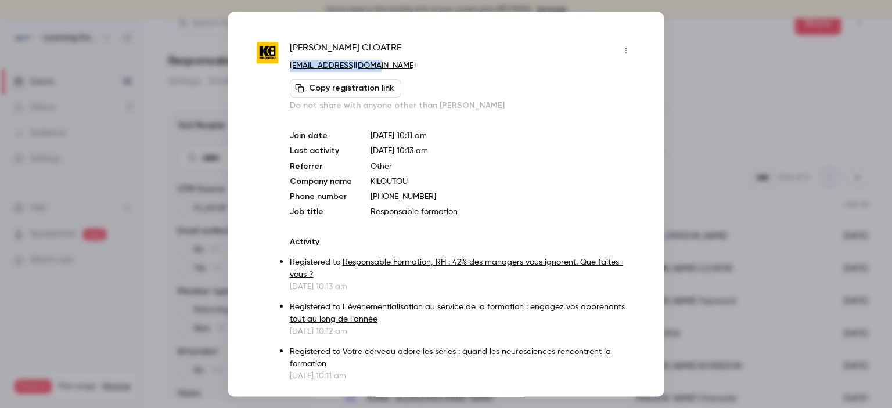
drag, startPoint x: 397, startPoint y: 64, endPoint x: 291, endPoint y: 64, distance: 106.3
click at [291, 64] on p "[EMAIL_ADDRESS][DOMAIN_NAME]" at bounding box center [463, 65] width 346 height 12
copy link "[EMAIL_ADDRESS][DOMAIN_NAME]"
click at [734, 71] on div at bounding box center [446, 204] width 892 height 408
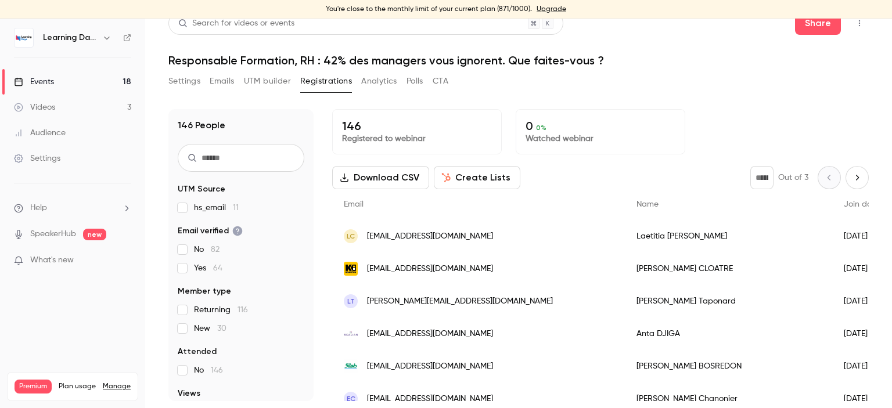
click at [442, 339] on span "[EMAIL_ADDRESS][DOMAIN_NAME]" at bounding box center [430, 334] width 126 height 12
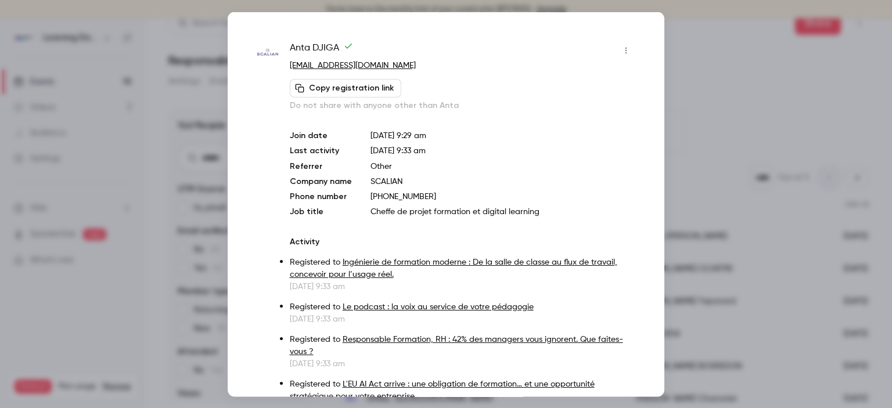
click at [706, 99] on div at bounding box center [446, 204] width 892 height 408
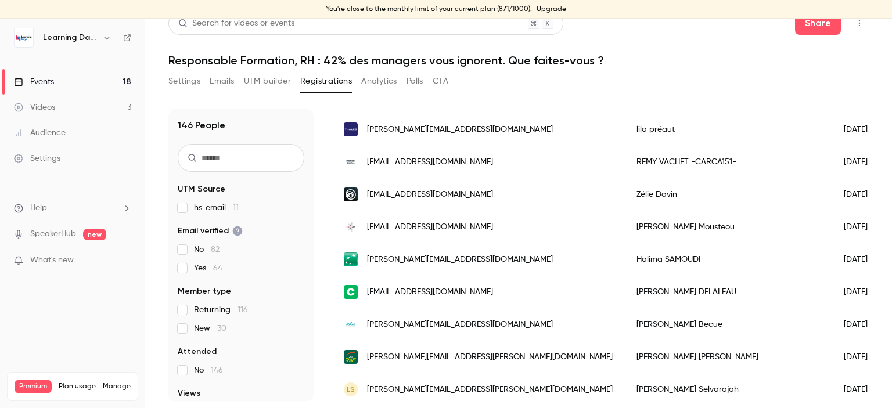
scroll to position [1121, 0]
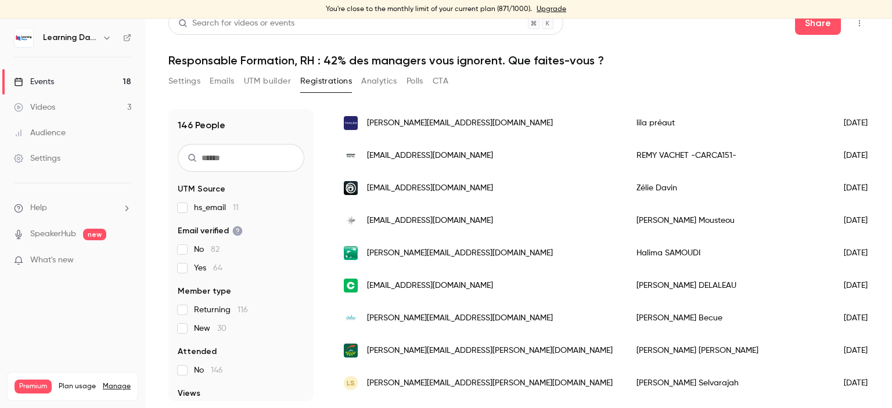
click at [446, 247] on span "[PERSON_NAME][EMAIL_ADDRESS][DOMAIN_NAME]" at bounding box center [460, 253] width 186 height 12
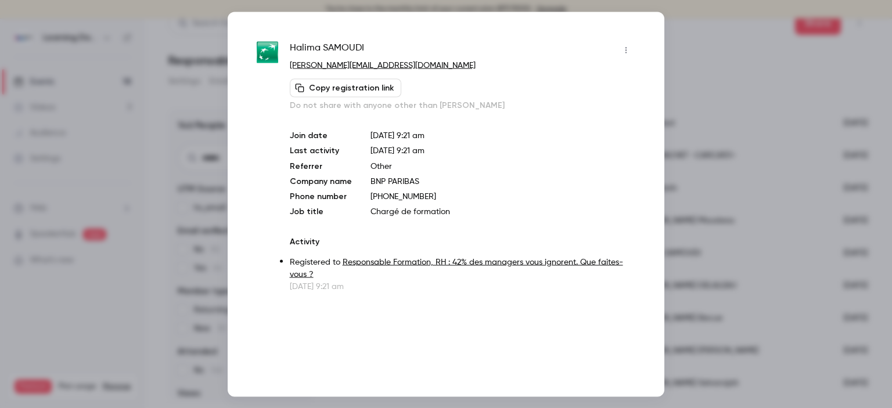
click at [401, 67] on link "[PERSON_NAME][EMAIL_ADDRESS][DOMAIN_NAME]" at bounding box center [383, 65] width 186 height 8
click at [739, 63] on div at bounding box center [446, 204] width 892 height 408
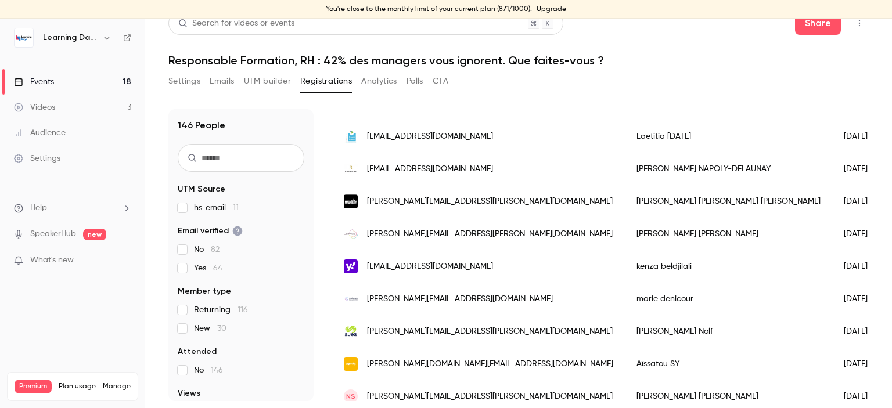
scroll to position [1453, 0]
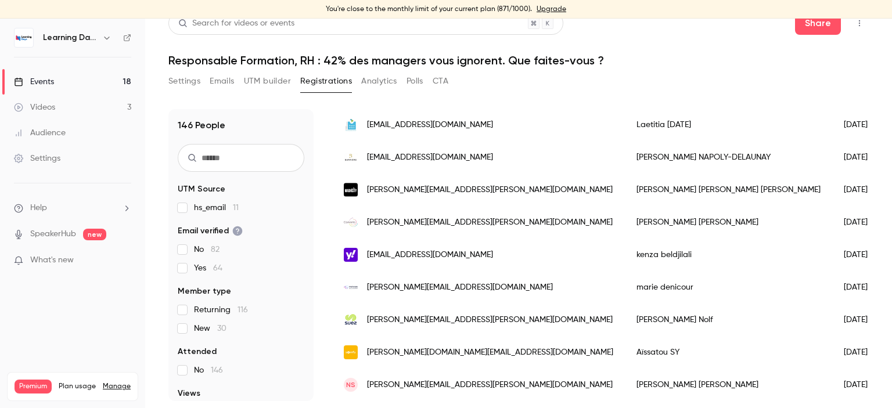
click at [72, 123] on link "Audience" at bounding box center [72, 133] width 145 height 26
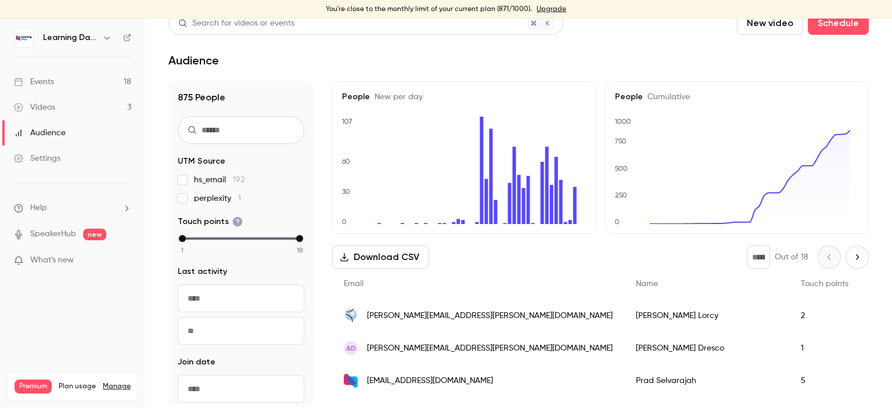
click at [52, 78] on div "Events" at bounding box center [34, 82] width 40 height 12
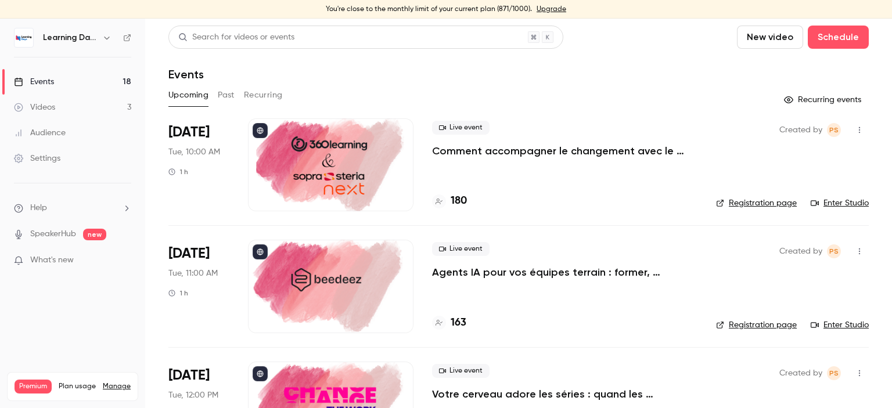
click at [46, 130] on div "Audience" at bounding box center [40, 133] width 52 height 12
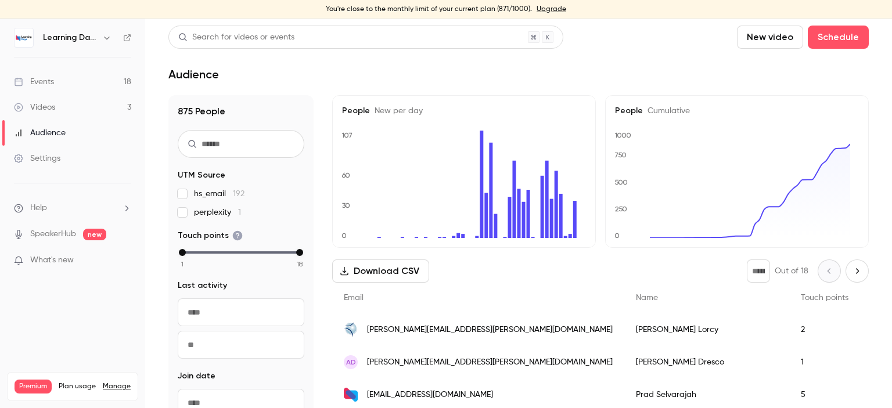
click at [64, 81] on link "Events 18" at bounding box center [72, 82] width 145 height 26
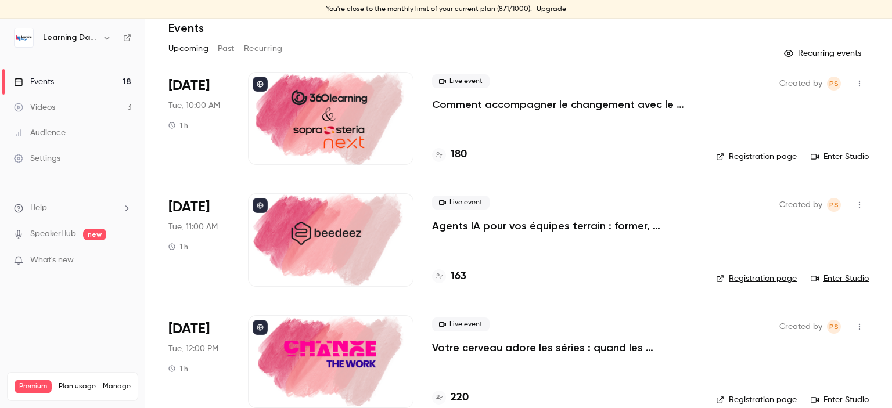
scroll to position [29, 0]
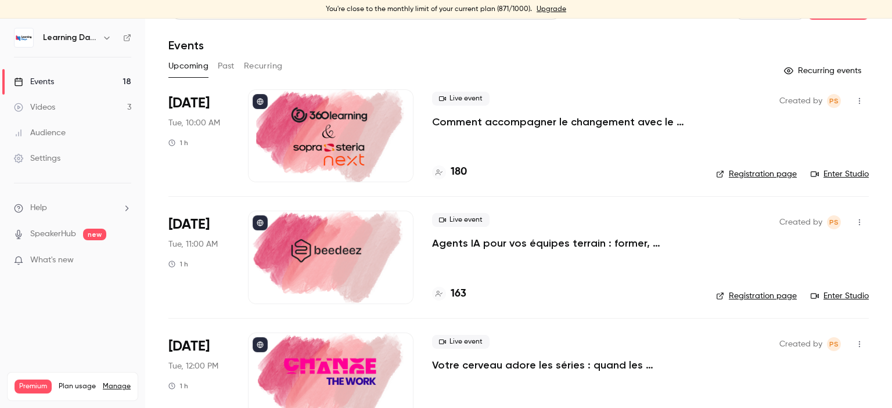
click at [62, 102] on link "Videos 3" at bounding box center [72, 108] width 145 height 26
click at [66, 130] on link "Audience" at bounding box center [72, 133] width 145 height 26
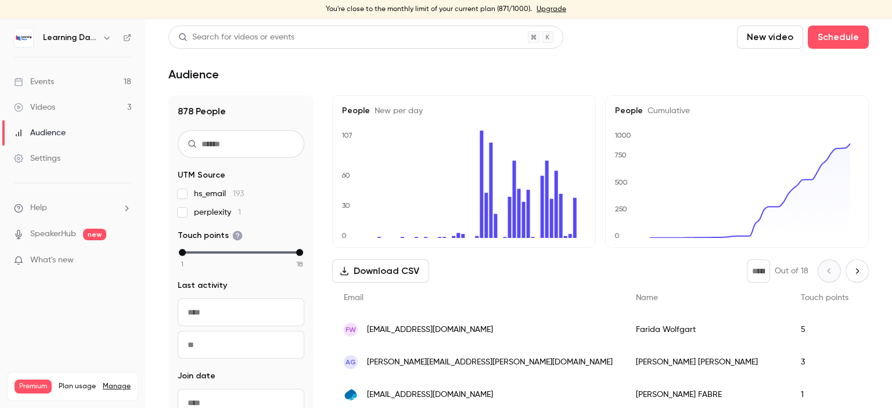
click at [63, 109] on link "Videos 3" at bounding box center [72, 108] width 145 height 26
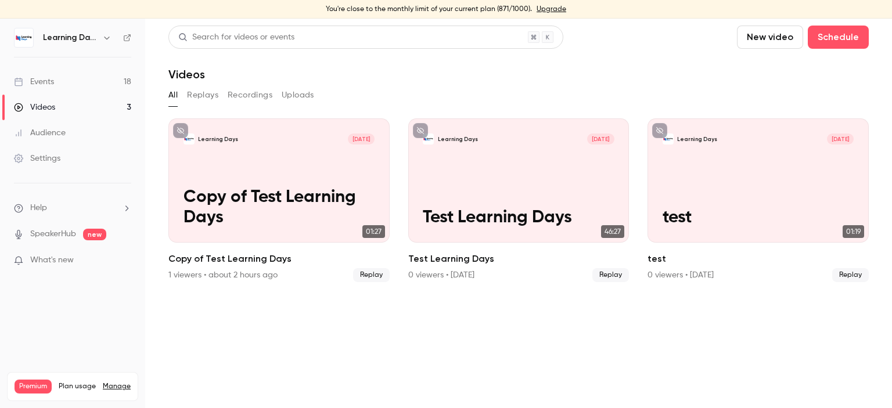
click at [61, 131] on div "Audience" at bounding box center [40, 133] width 52 height 12
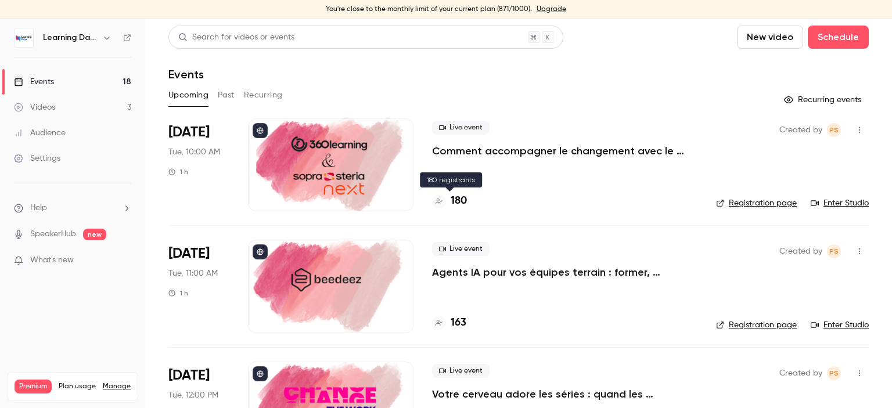
click at [463, 202] on h4 "180" at bounding box center [459, 201] width 16 height 16
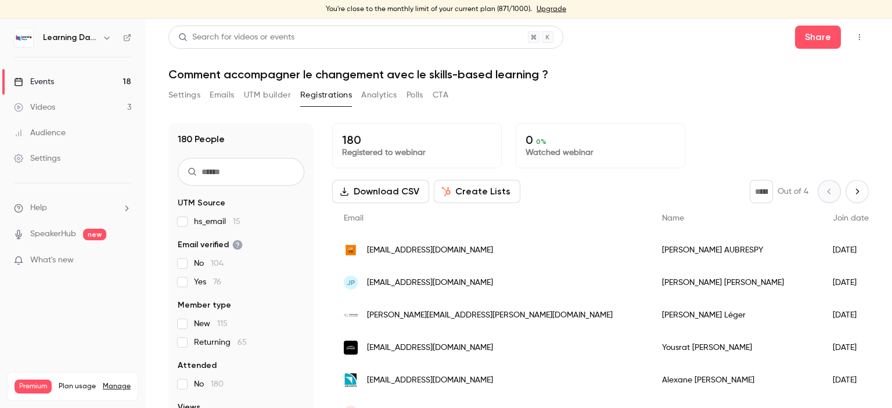
click at [388, 193] on button "Download CSV" at bounding box center [380, 191] width 97 height 23
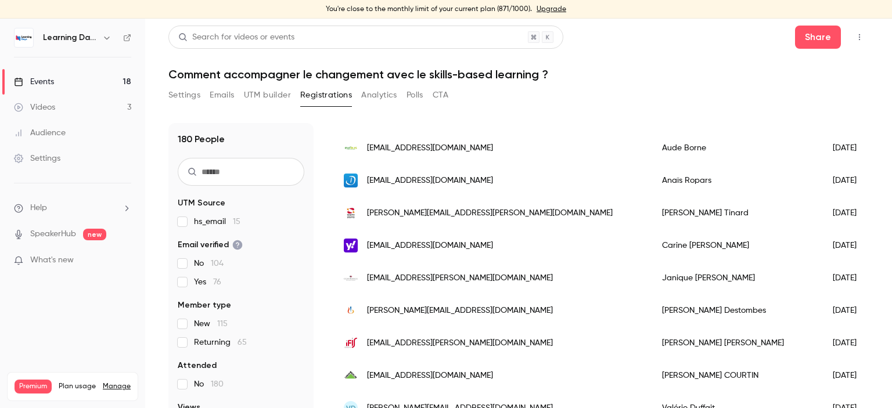
scroll to position [1008, 0]
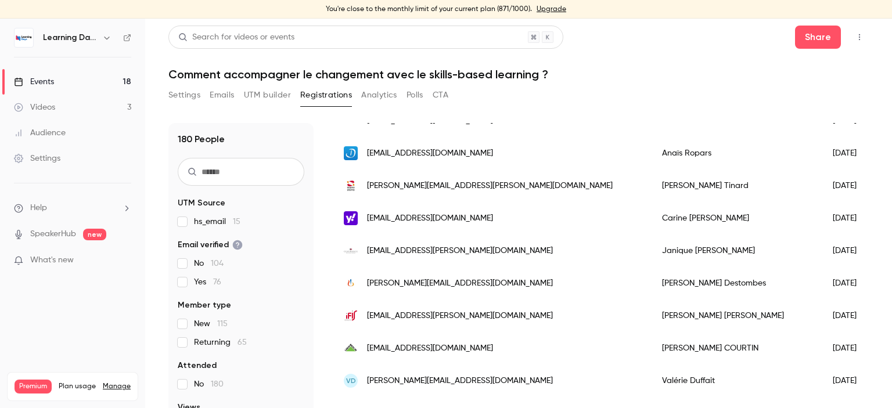
click at [46, 130] on div "Audience" at bounding box center [40, 133] width 52 height 12
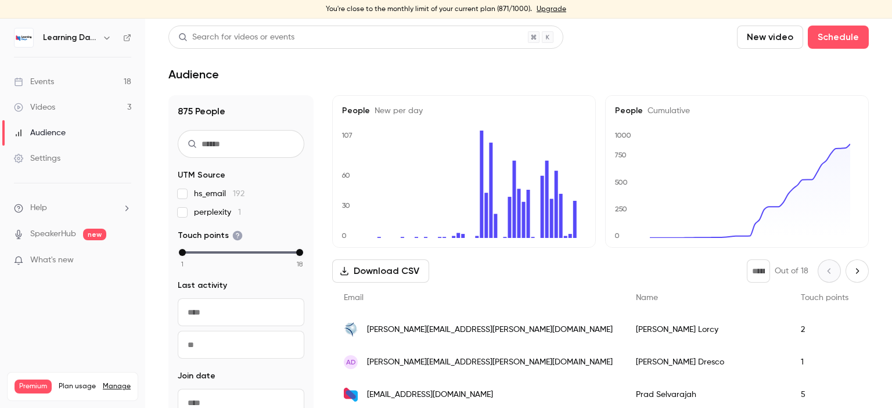
click at [65, 74] on link "Events 18" at bounding box center [72, 82] width 145 height 26
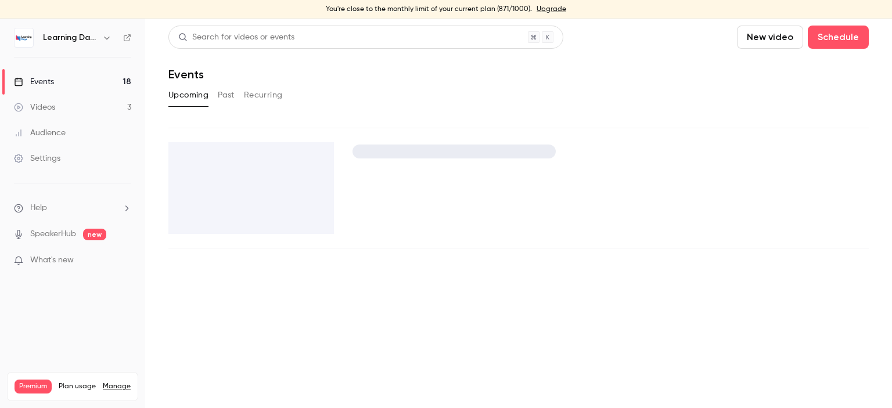
click at [65, 100] on link "Videos 3" at bounding box center [72, 108] width 145 height 26
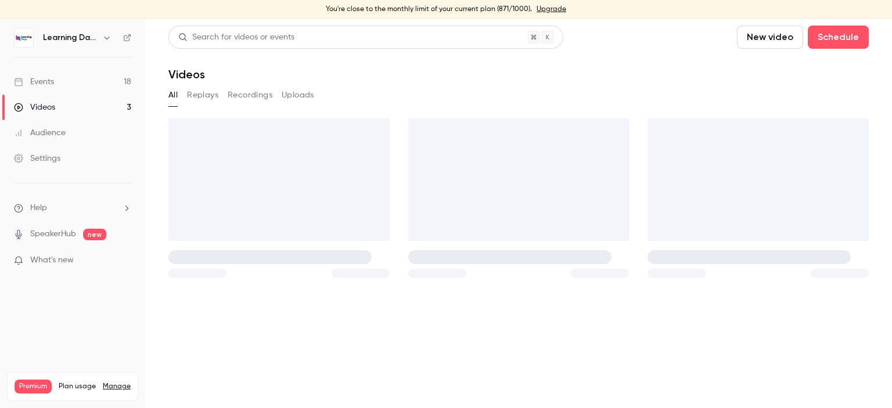
click at [78, 73] on link "Events 18" at bounding box center [72, 82] width 145 height 26
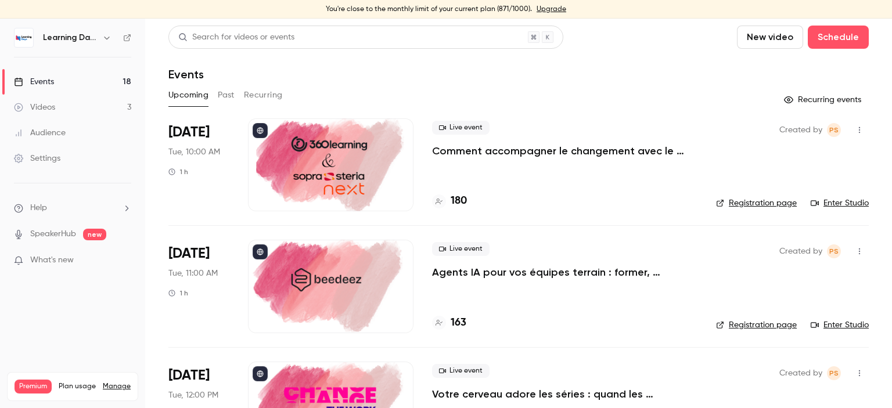
drag, startPoint x: 892, startPoint y: 81, endPoint x: 796, endPoint y: 89, distance: 95.5
click at [890, 75] on main "Search for videos or events New video Schedule Events Upcoming Past Recurring R…" at bounding box center [518, 214] width 747 height 390
click at [702, 87] on div "Upcoming Past Recurring" at bounding box center [518, 95] width 700 height 19
click at [58, 131] on div "Audience" at bounding box center [40, 133] width 52 height 12
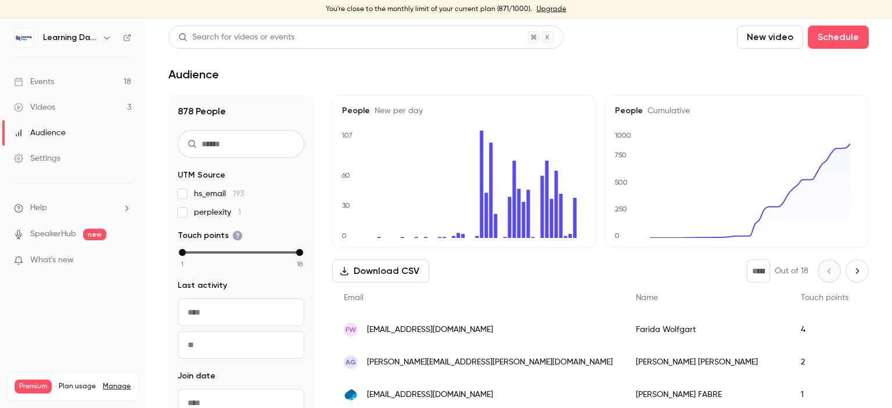
scroll to position [19, 0]
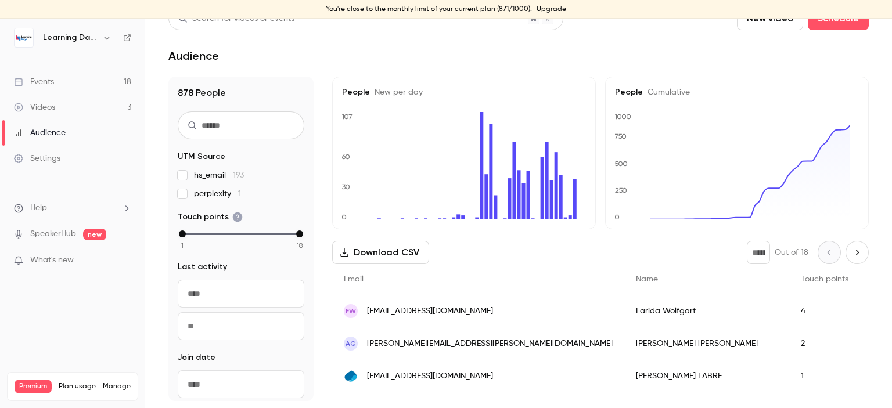
click at [60, 129] on div "Audience" at bounding box center [40, 133] width 52 height 12
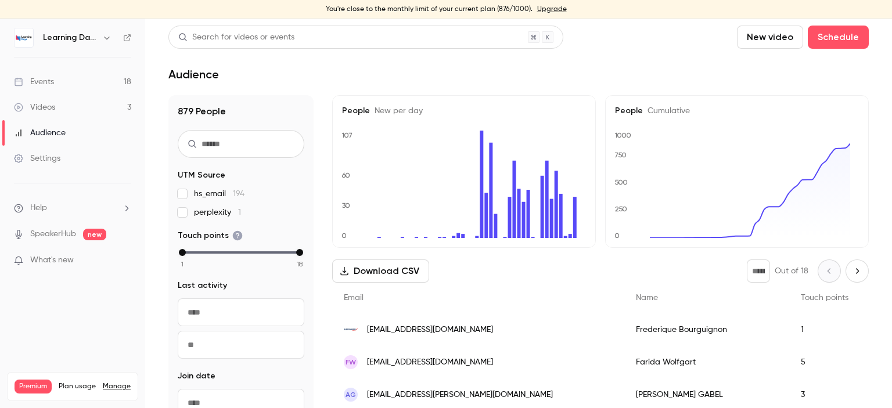
click at [440, 329] on span "[EMAIL_ADDRESS][DOMAIN_NAME]" at bounding box center [430, 330] width 126 height 12
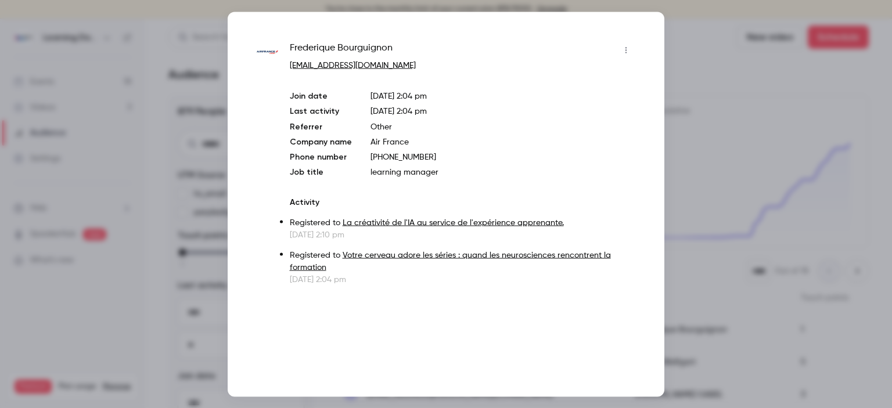
click at [731, 112] on div at bounding box center [446, 204] width 892 height 408
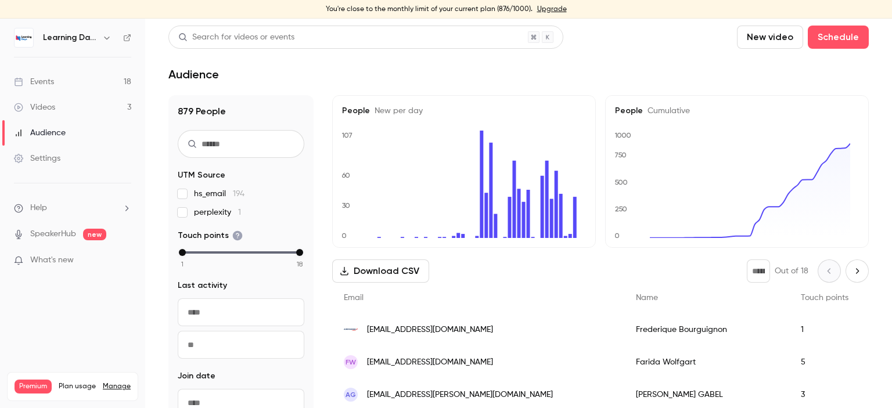
scroll to position [179, 0]
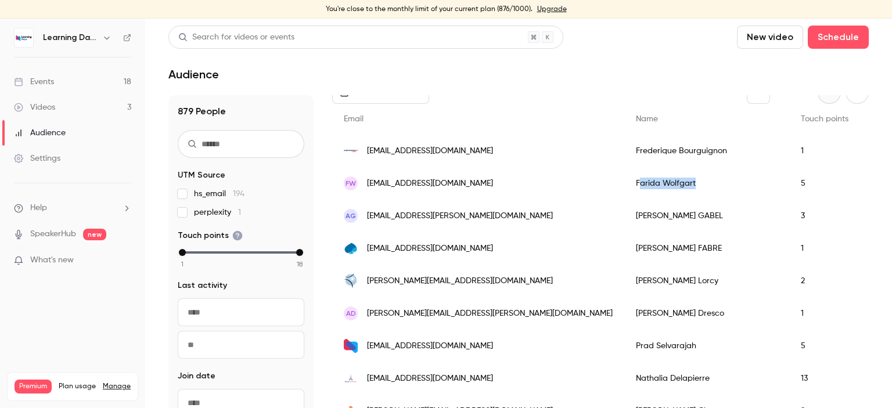
drag, startPoint x: 609, startPoint y: 184, endPoint x: 543, endPoint y: 181, distance: 66.3
click at [624, 181] on div "Farida Wolfgart" at bounding box center [706, 183] width 165 height 33
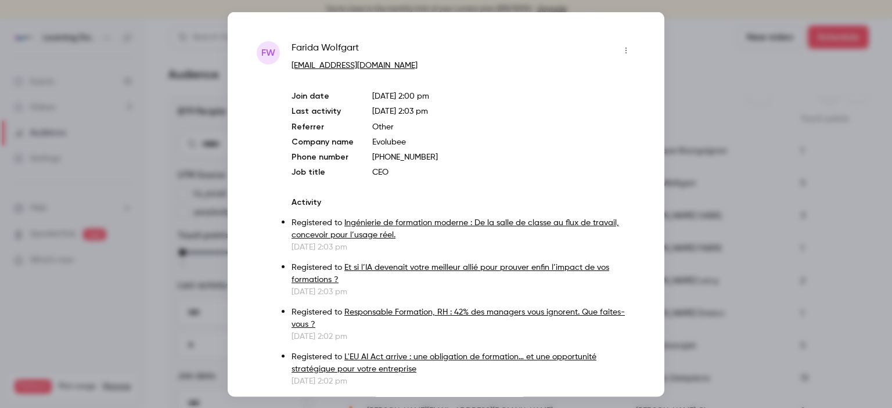
click at [702, 52] on div at bounding box center [446, 204] width 892 height 408
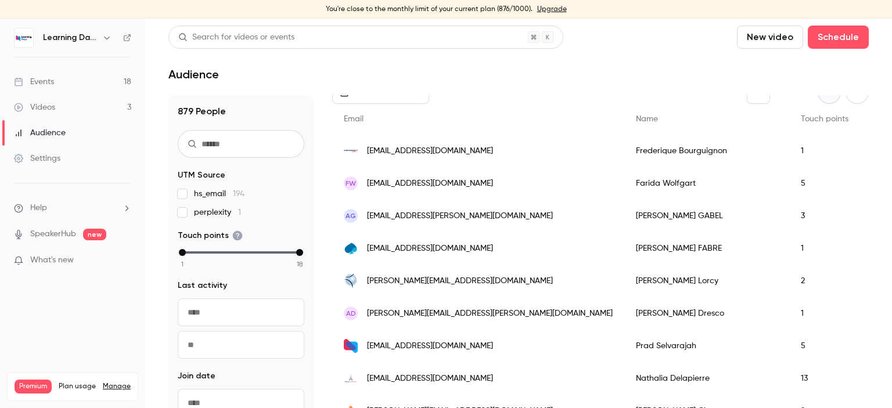
click at [84, 80] on link "Events 18" at bounding box center [72, 82] width 145 height 26
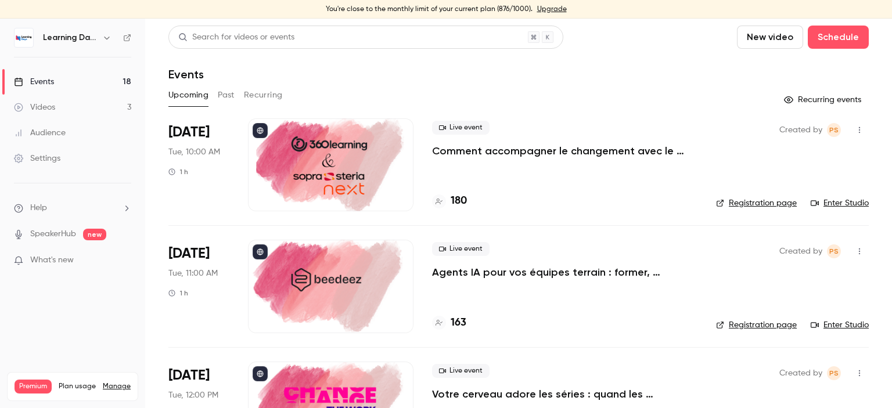
click at [64, 76] on link "Events 18" at bounding box center [72, 82] width 145 height 26
click at [72, 131] on link "Audience" at bounding box center [72, 133] width 145 height 26
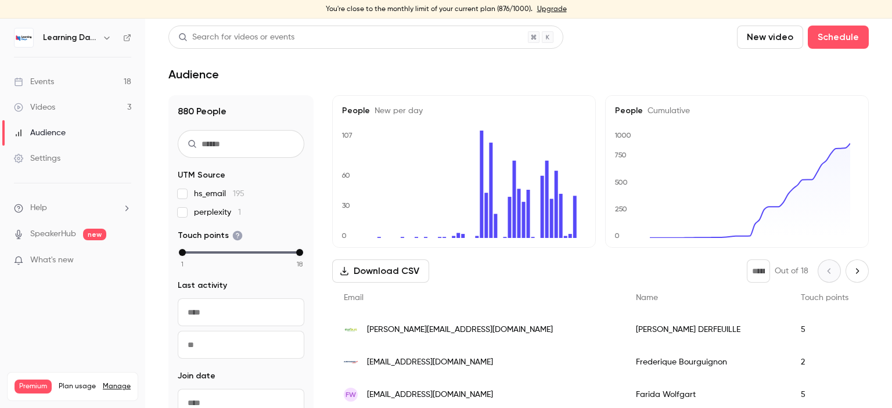
scroll to position [19, 0]
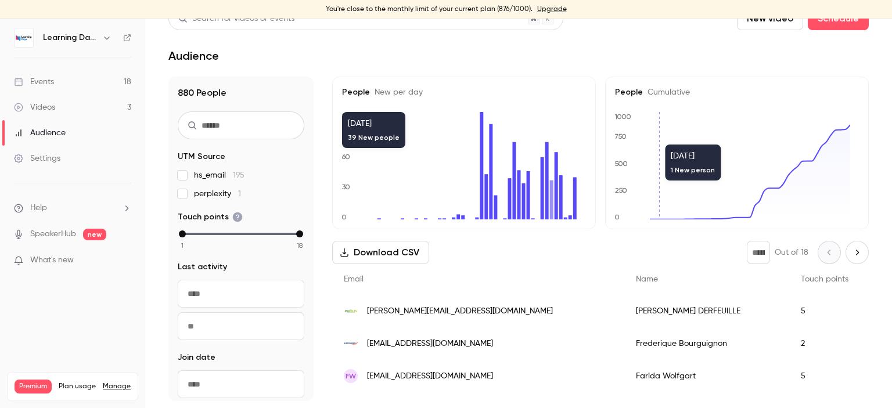
click at [434, 308] on span "[PERSON_NAME][EMAIL_ADDRESS][DOMAIN_NAME]" at bounding box center [460, 311] width 186 height 12
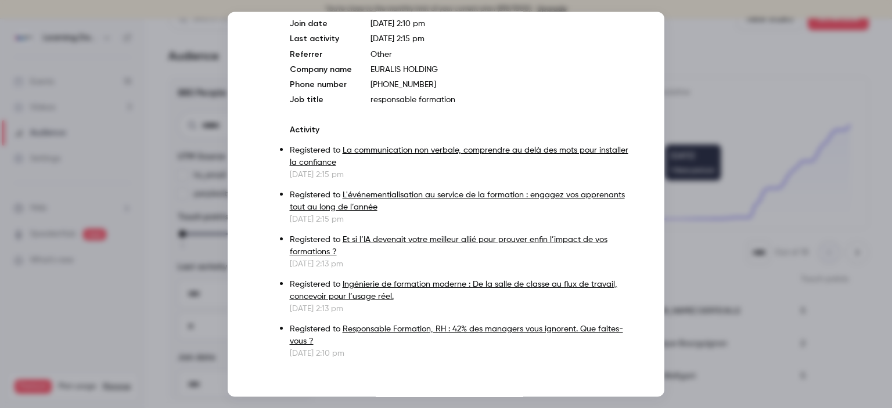
scroll to position [78, 0]
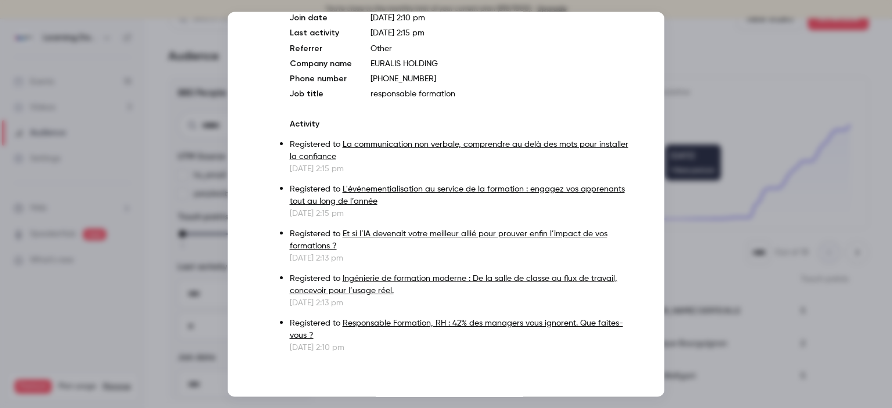
click at [788, 81] on div at bounding box center [446, 204] width 892 height 408
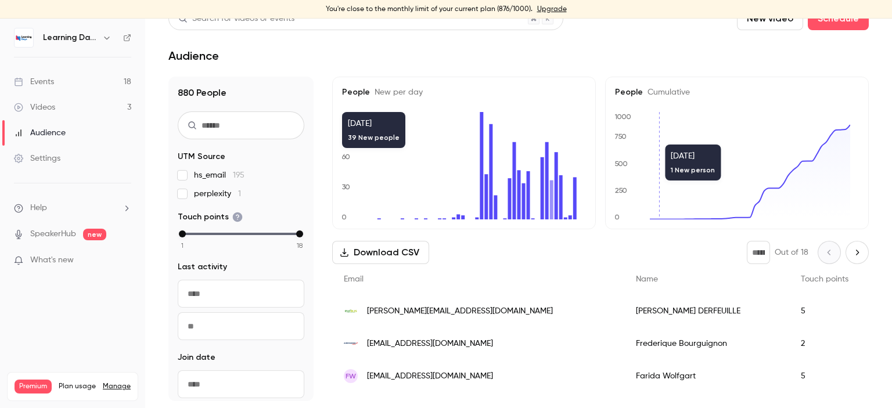
click at [53, 103] on div "Videos" at bounding box center [34, 108] width 41 height 12
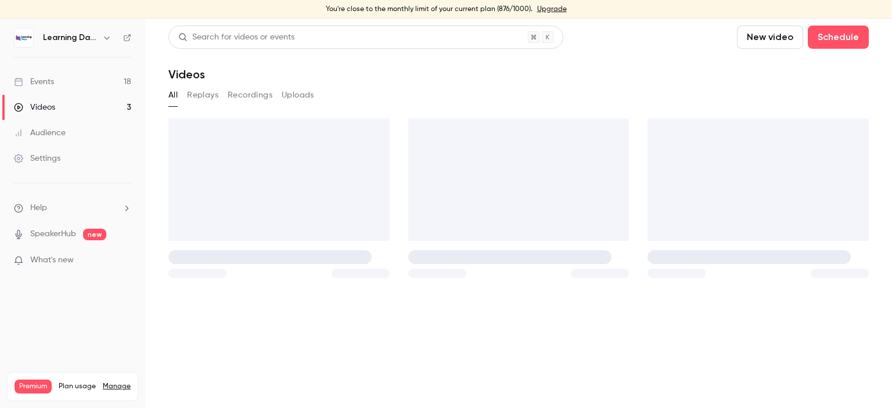
click at [63, 135] on div "Audience" at bounding box center [40, 133] width 52 height 12
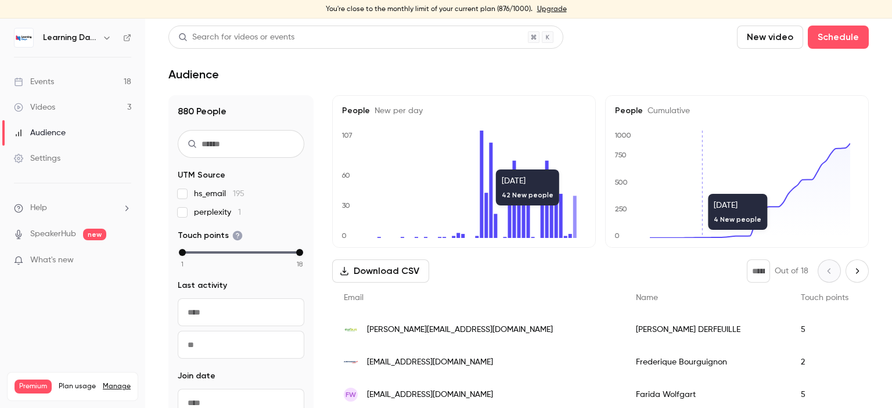
click at [404, 329] on span "[PERSON_NAME][EMAIL_ADDRESS][DOMAIN_NAME]" at bounding box center [460, 330] width 186 height 12
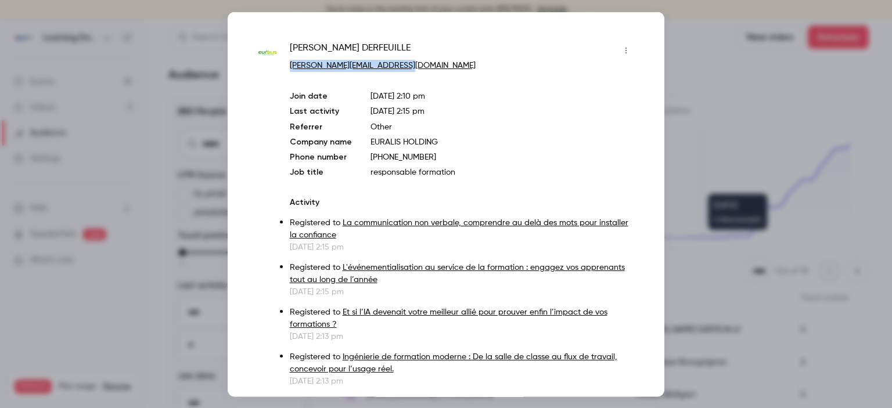
drag, startPoint x: 404, startPoint y: 67, endPoint x: 283, endPoint y: 71, distance: 121.5
click at [283, 71] on div "CATHERINE DERFEUILLE cathy.derfeuille@euralis.com Join date Oct 6, 2025 2:10 pm…" at bounding box center [446, 236] width 379 height 391
copy link "[PERSON_NAME][EMAIL_ADDRESS][DOMAIN_NAME]"
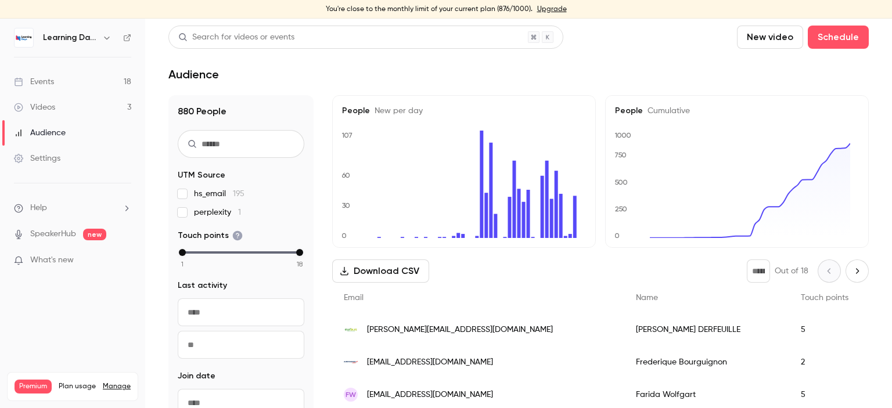
click at [81, 78] on link "Events 18" at bounding box center [72, 82] width 145 height 26
